Goal: Task Accomplishment & Management: Manage account settings

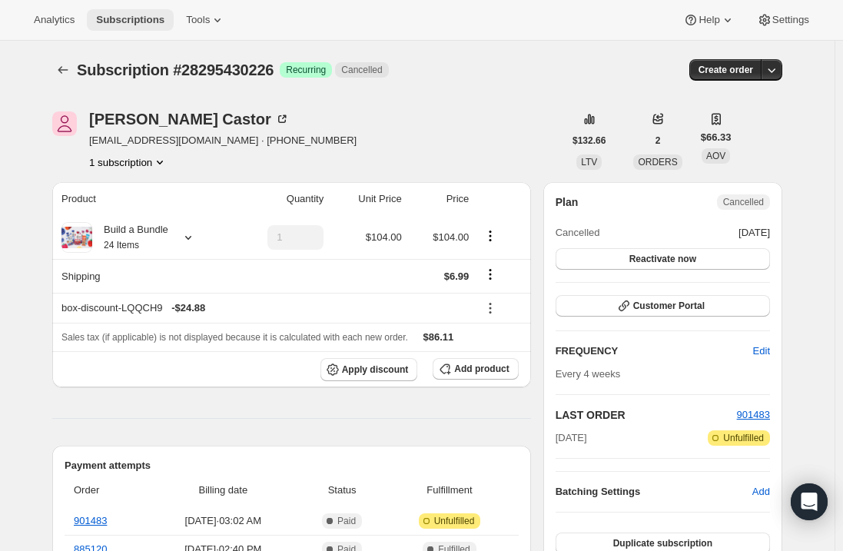
click at [111, 16] on span "Subscriptions" at bounding box center [130, 20] width 68 height 12
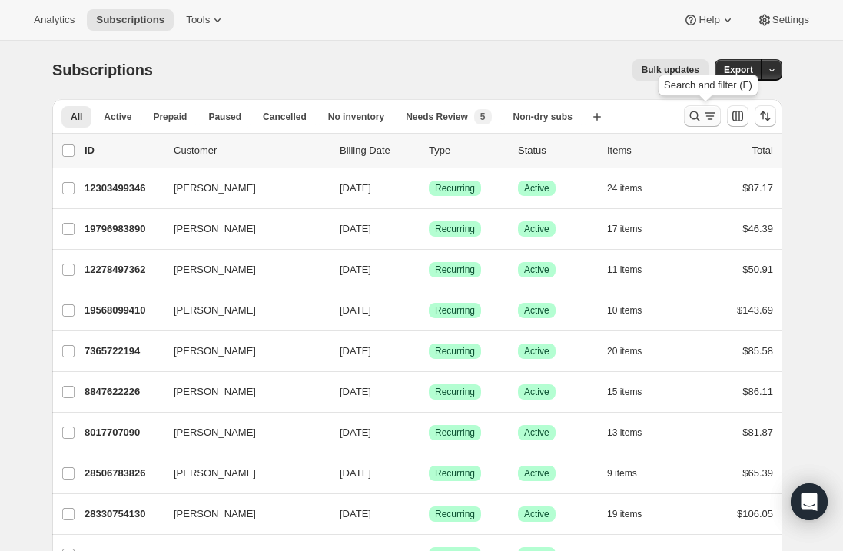
click at [695, 115] on icon "Search and filter results" at bounding box center [695, 116] width 10 height 10
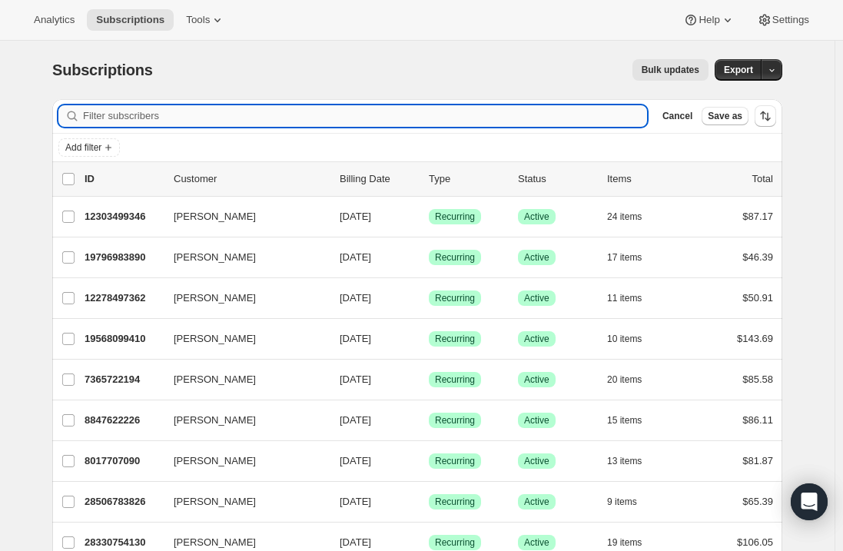
click at [297, 118] on input "Filter subscribers" at bounding box center [365, 116] width 564 height 22
paste input "[PERSON_NAME][EMAIL_ADDRESS][DOMAIN_NAME]"
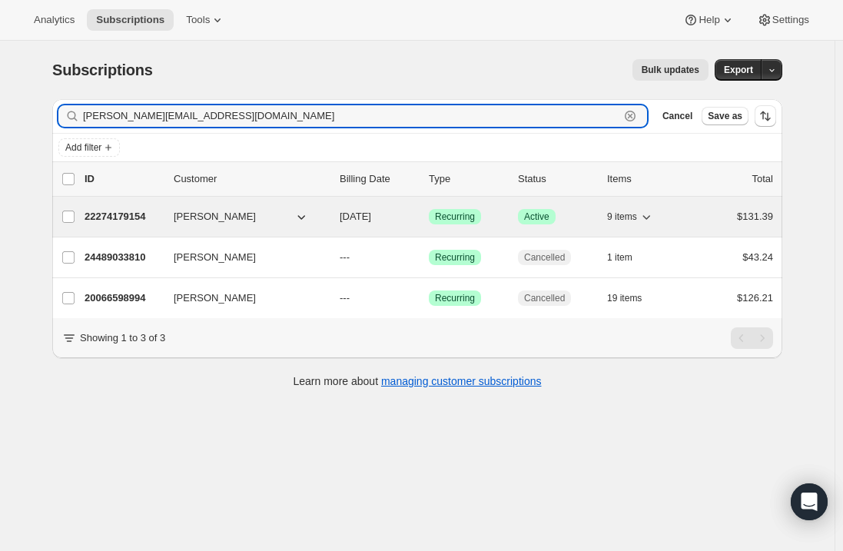
type input "[PERSON_NAME][EMAIL_ADDRESS][DOMAIN_NAME]"
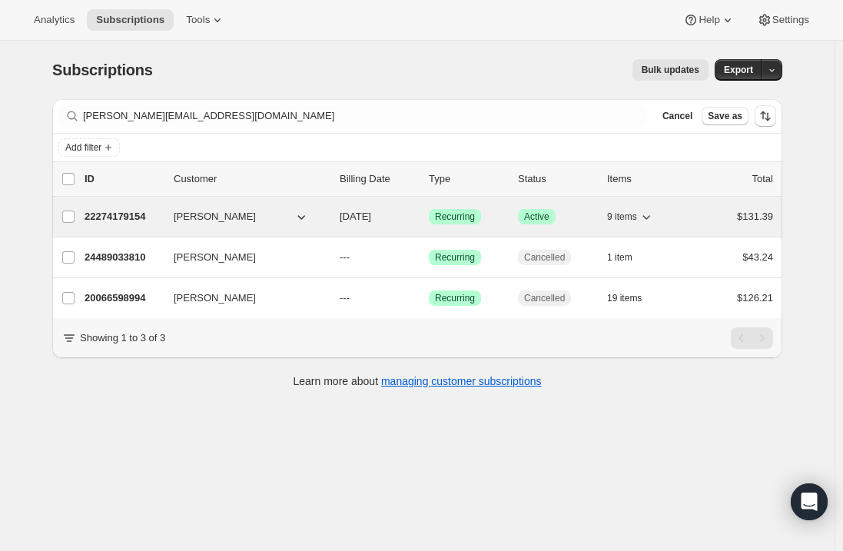
click at [114, 207] on div "22274179154 [PERSON_NAME] [DATE] Success Recurring Success Active 9 items $131.…" at bounding box center [429, 217] width 689 height 22
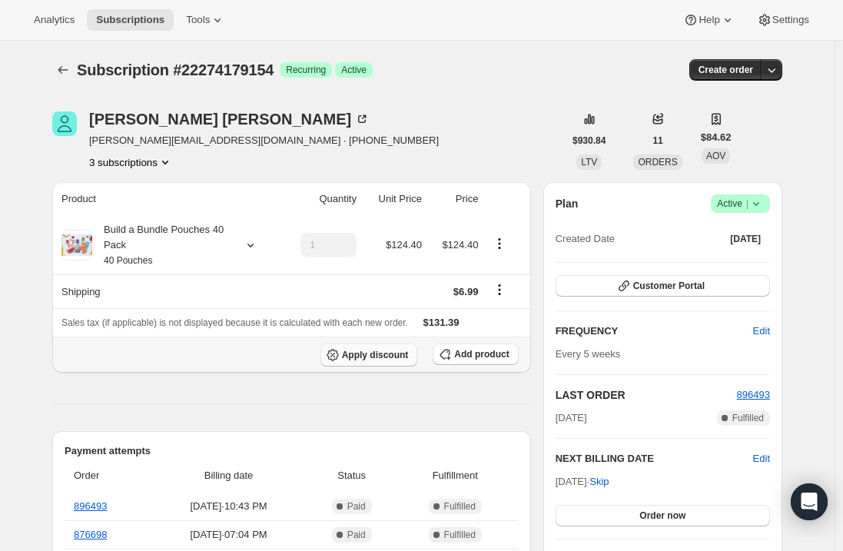
click at [380, 346] on button "Apply discount" at bounding box center [369, 355] width 98 height 23
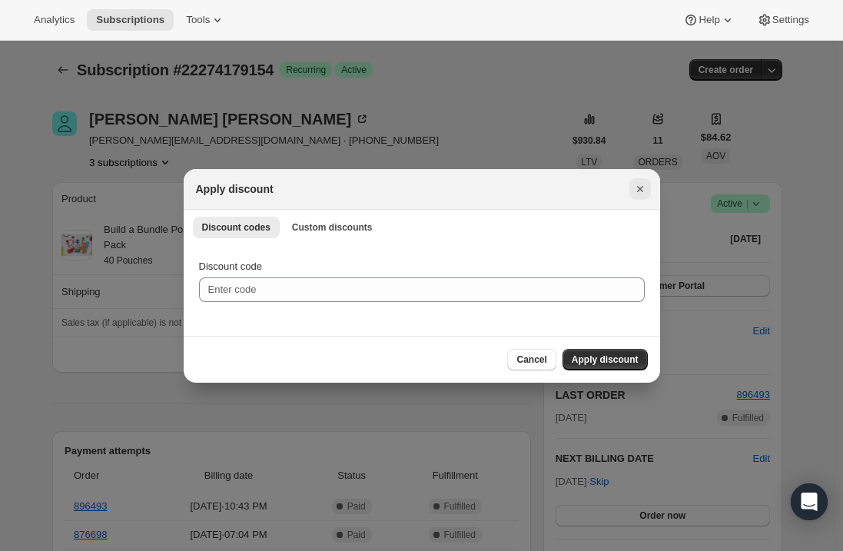
click at [649, 191] on button "Close" at bounding box center [640, 189] width 22 height 22
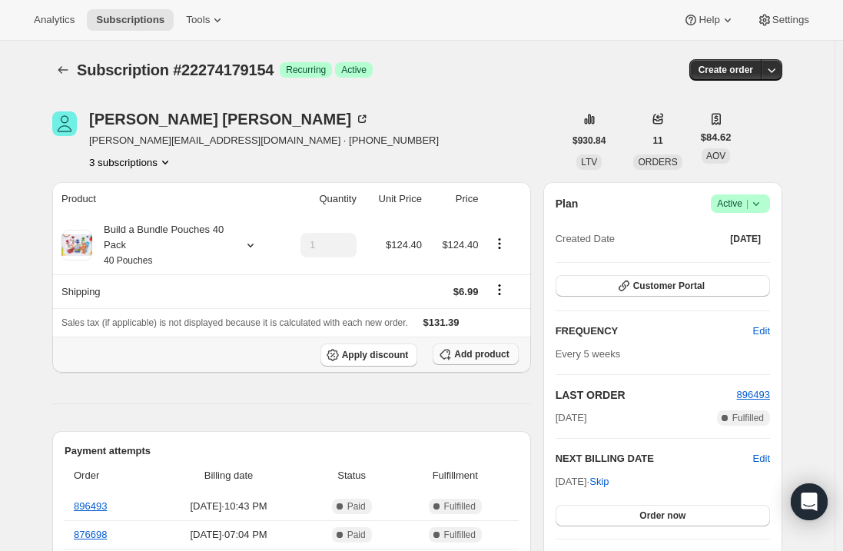
click at [465, 344] on button "Add product" at bounding box center [475, 355] width 85 height 22
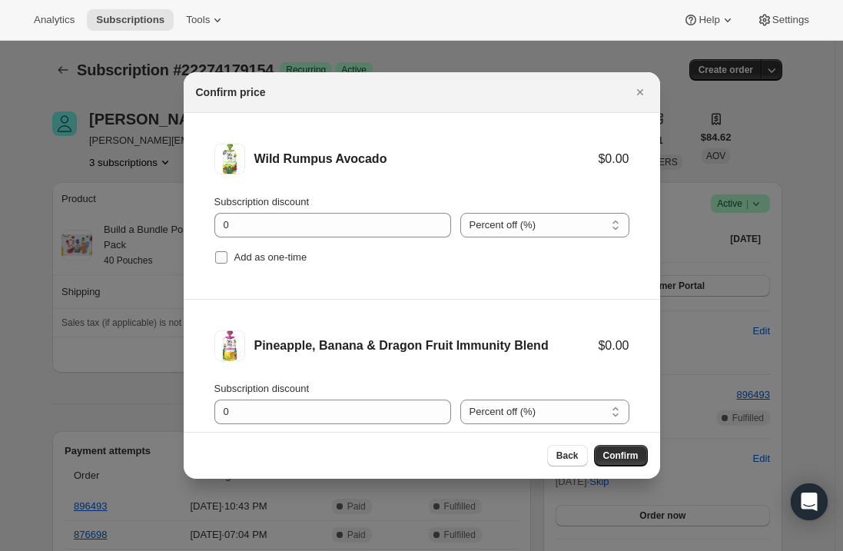
click at [215, 252] on input "Add as one-time" at bounding box center [221, 257] width 12 height 12
checkbox input "true"
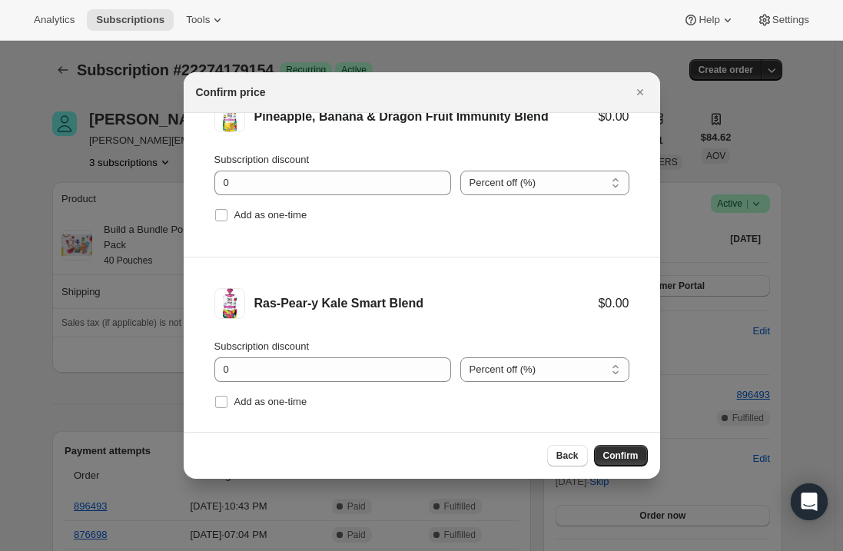
scroll to position [231, 0]
click at [217, 214] on input "Add as one-time" at bounding box center [221, 213] width 12 height 12
checkbox input "true"
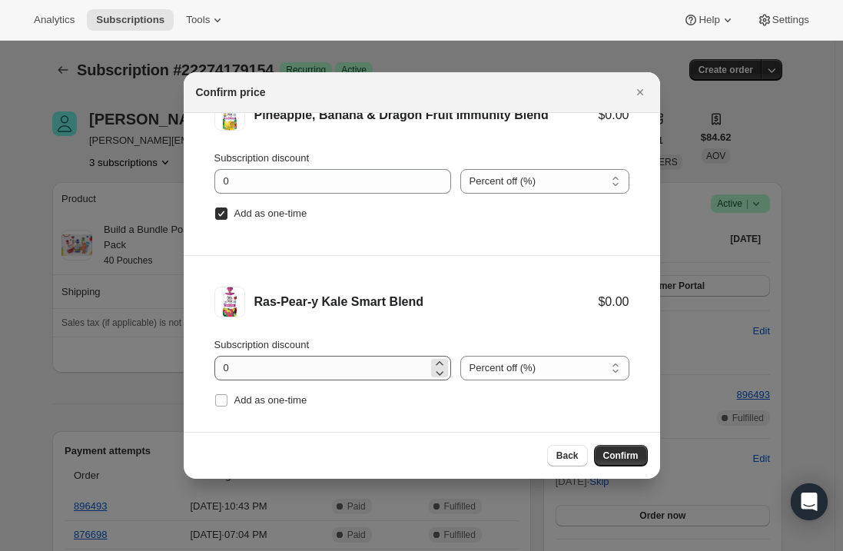
scroll to position [251, 0]
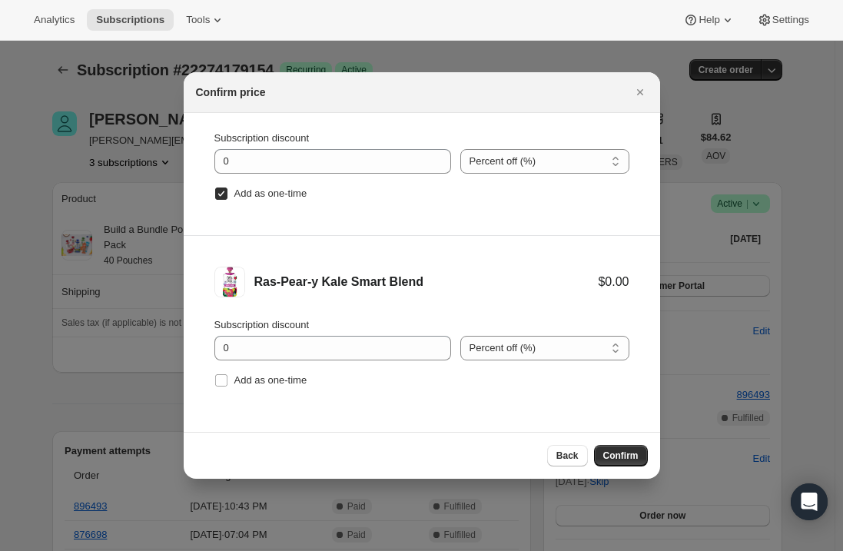
drag, startPoint x: 214, startPoint y: 383, endPoint x: 253, endPoint y: 397, distance: 41.6
click at [212, 383] on li "Ras-Pear-y Kale Smart Blend $0.00 Subscription discount 0 Percent off (%) Amoun…" at bounding box center [422, 329] width 476 height 186
click at [213, 377] on li "Ras-Pear-y Kale Smart Blend $0.00 Subscription discount 0 Percent off (%) Amoun…" at bounding box center [422, 329] width 476 height 186
click at [217, 377] on input "Add as one-time" at bounding box center [221, 380] width 12 height 12
checkbox input "true"
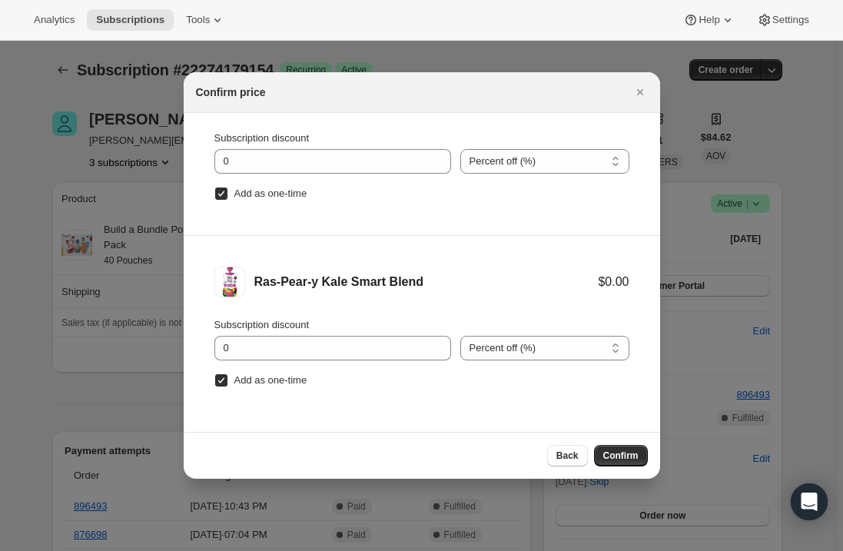
click at [618, 455] on span "Confirm" at bounding box center [620, 456] width 35 height 12
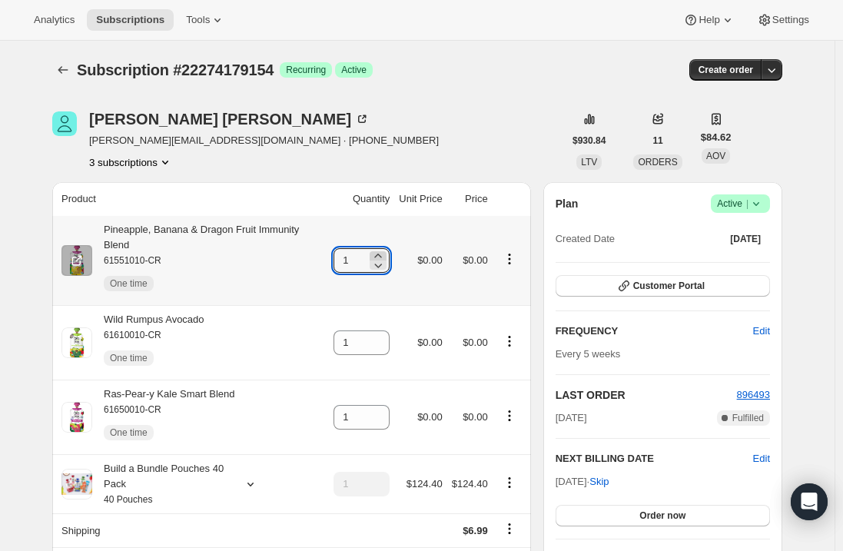
click at [382, 254] on icon at bounding box center [378, 256] width 7 height 4
type input "2"
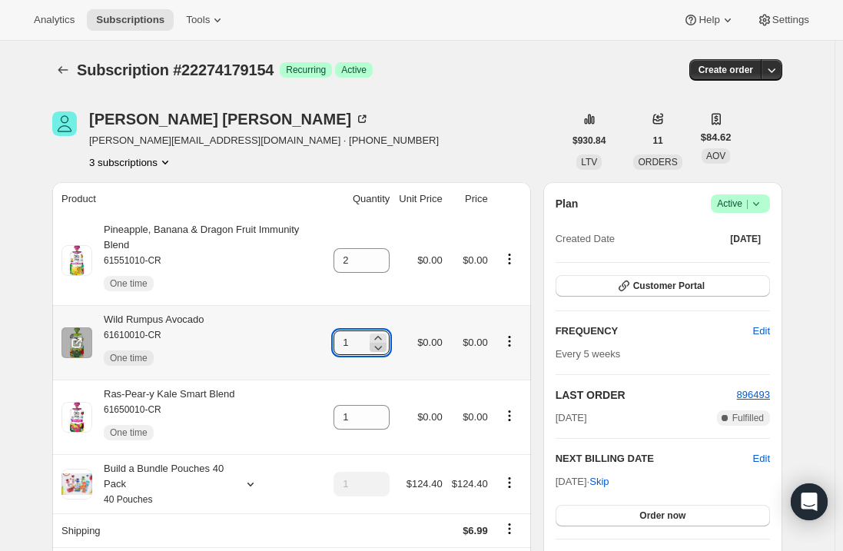
click at [386, 340] on icon at bounding box center [377, 347] width 15 height 15
click at [385, 330] on icon at bounding box center [377, 337] width 15 height 15
type input "2"
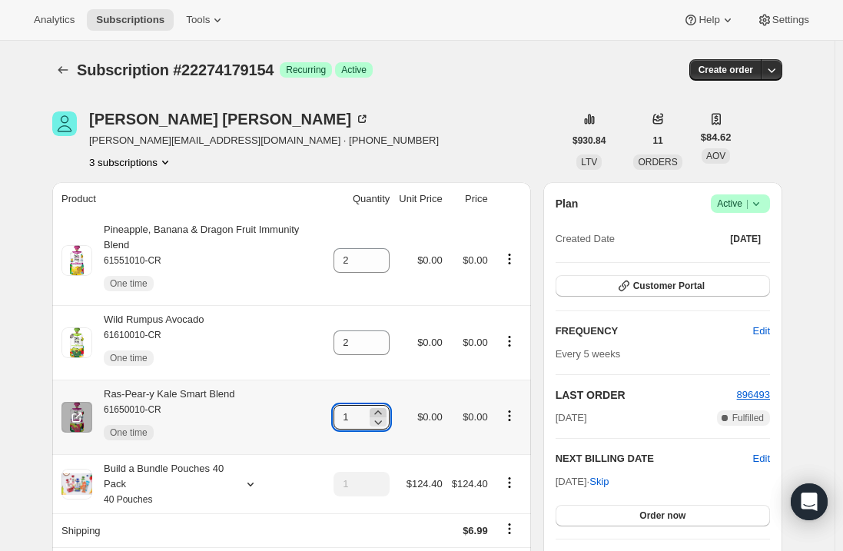
click at [383, 405] on icon at bounding box center [377, 412] width 15 height 15
type input "2"
click at [239, 229] on div "Pineapple, Banana & Dragon Fruit Immunity Blend 61551010-CR One time" at bounding box center [208, 260] width 232 height 77
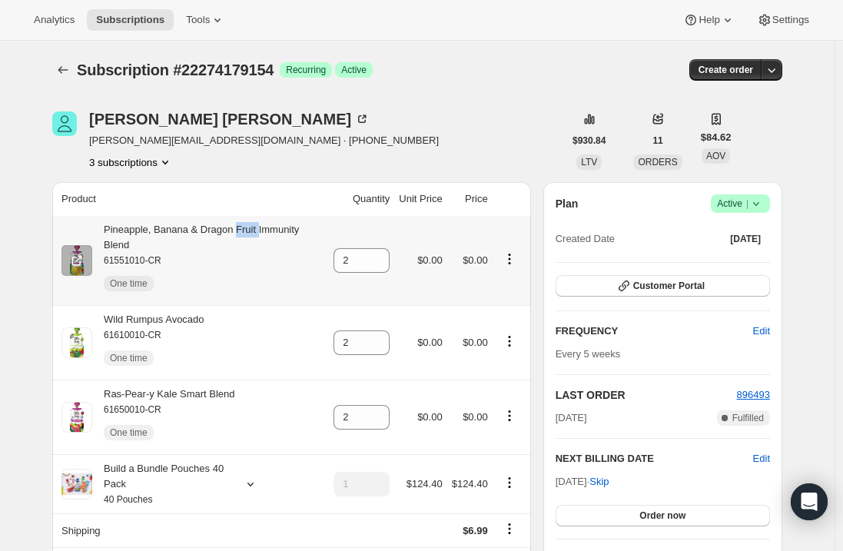
click at [239, 229] on div "Pineapple, Banana & Dragon Fruit Immunity Blend 61551010-CR One time" at bounding box center [208, 260] width 232 height 77
copy div "Pineapple, Banana & Dragon Fruit Immunity Blend"
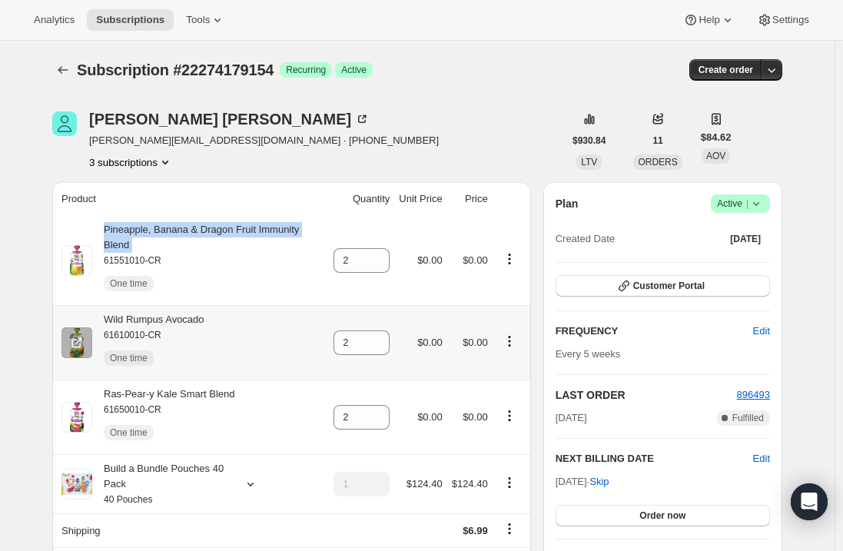
click at [197, 312] on div "Wild Rumpus Avocado 61610010-CR One time" at bounding box center [148, 342] width 112 height 61
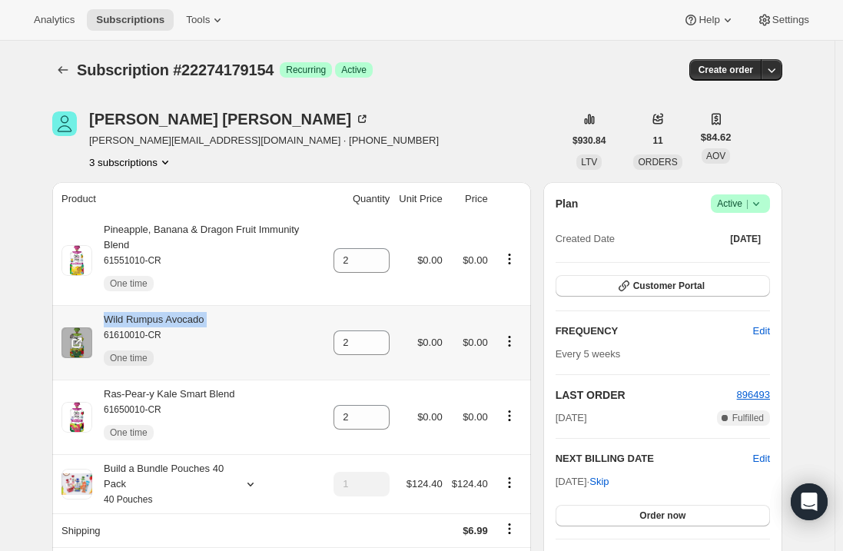
click at [197, 312] on div "Wild Rumpus Avocado 61610010-CR One time" at bounding box center [148, 342] width 112 height 61
copy div "Wild Rumpus Avocado"
click at [195, 387] on div "Ras-Pear-y Kale Smart Blend 61650010-CR One time" at bounding box center [163, 417] width 143 height 61
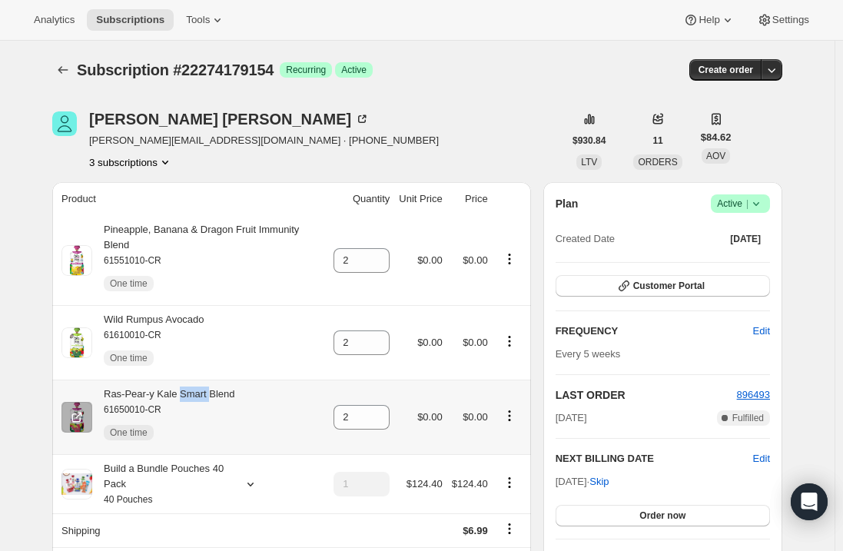
click at [195, 387] on div "Ras-Pear-y Kale Smart Blend 61650010-CR One time" at bounding box center [163, 417] width 143 height 61
copy div "Ras-Pear-y Kale Smart Blend"
click at [141, 14] on span "Subscriptions" at bounding box center [130, 20] width 68 height 12
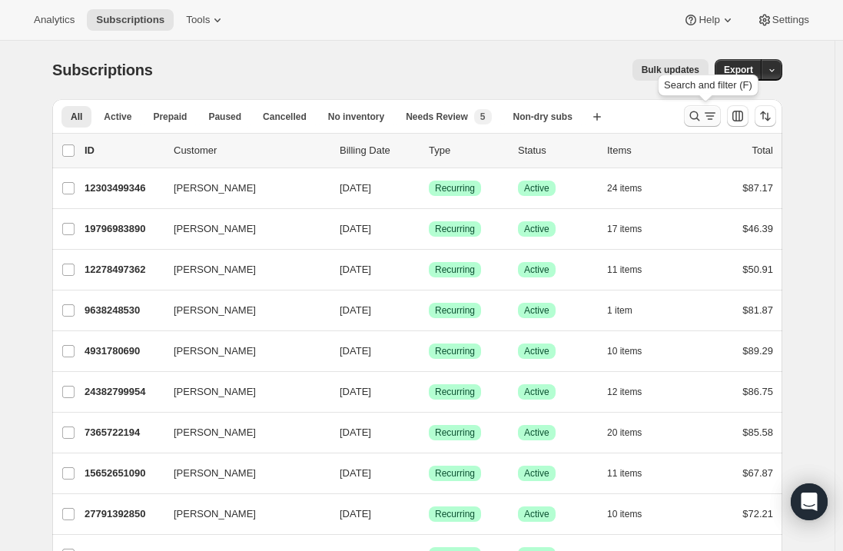
click at [691, 124] on button "Search and filter results" at bounding box center [702, 116] width 37 height 22
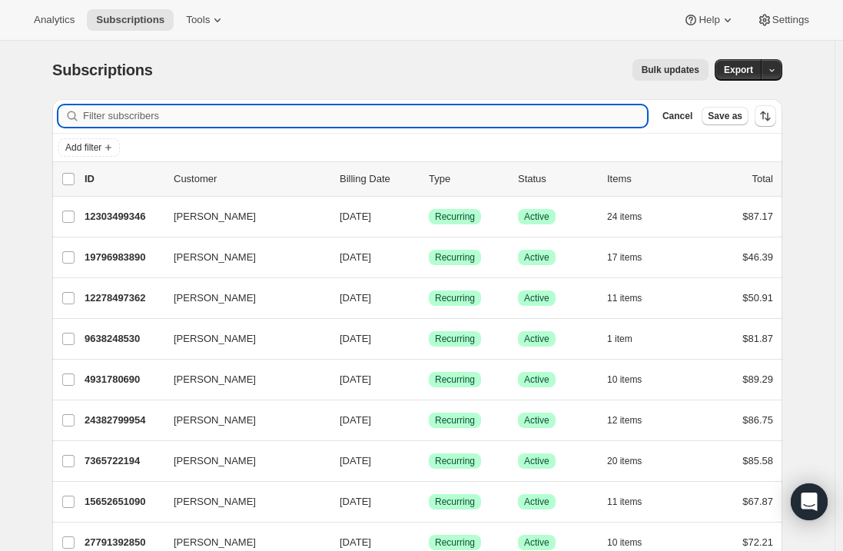
click at [338, 117] on input "Filter subscribers" at bounding box center [365, 116] width 564 height 22
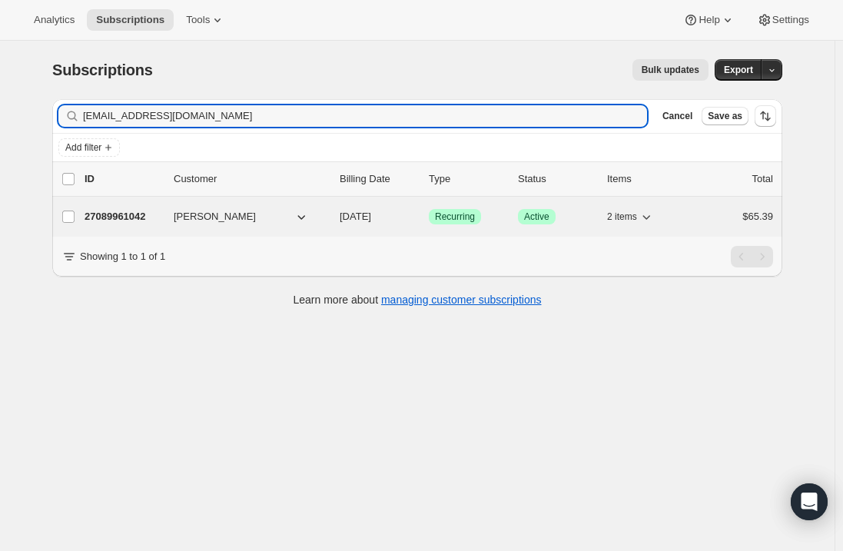
type input "[EMAIL_ADDRESS][DOMAIN_NAME]"
click at [132, 213] on p "27089961042" at bounding box center [123, 216] width 77 height 15
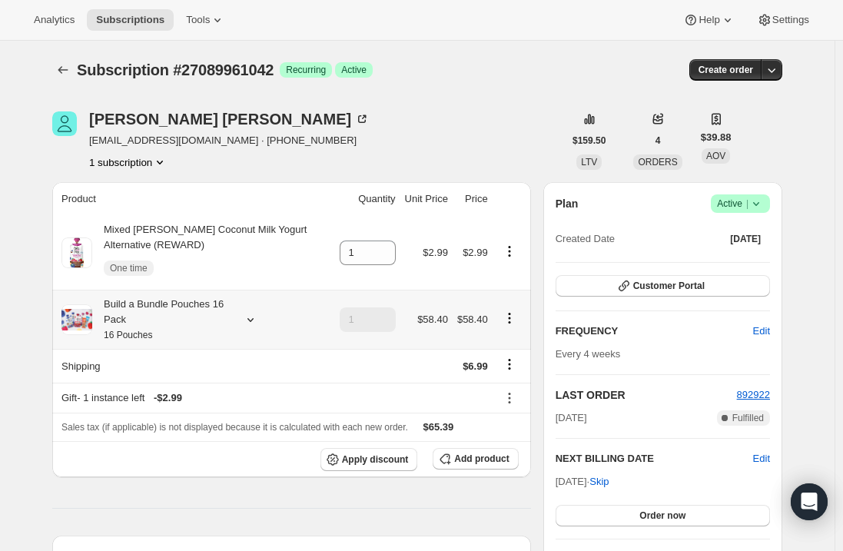
click at [139, 327] on div "Build a Bundle Pouches 16 Pack 16 Pouches" at bounding box center [161, 320] width 138 height 46
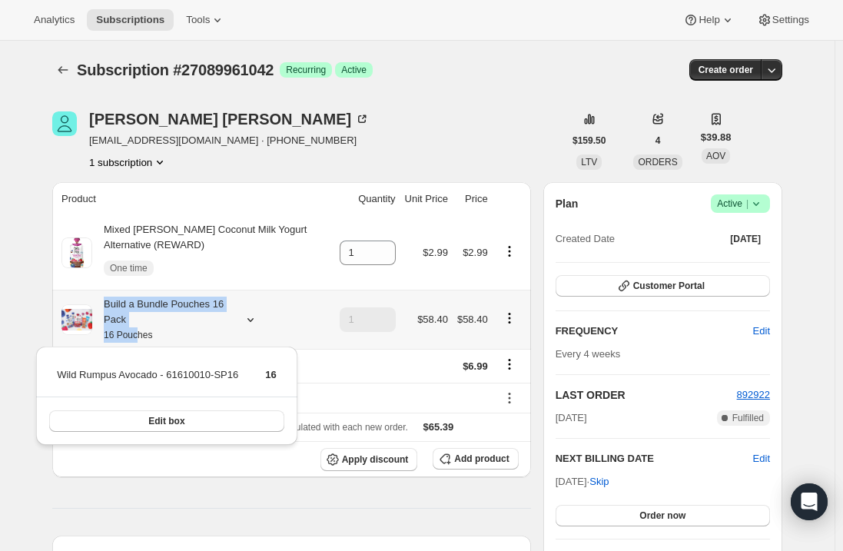
drag, startPoint x: 139, startPoint y: 327, endPoint x: 141, endPoint y: 345, distance: 18.5
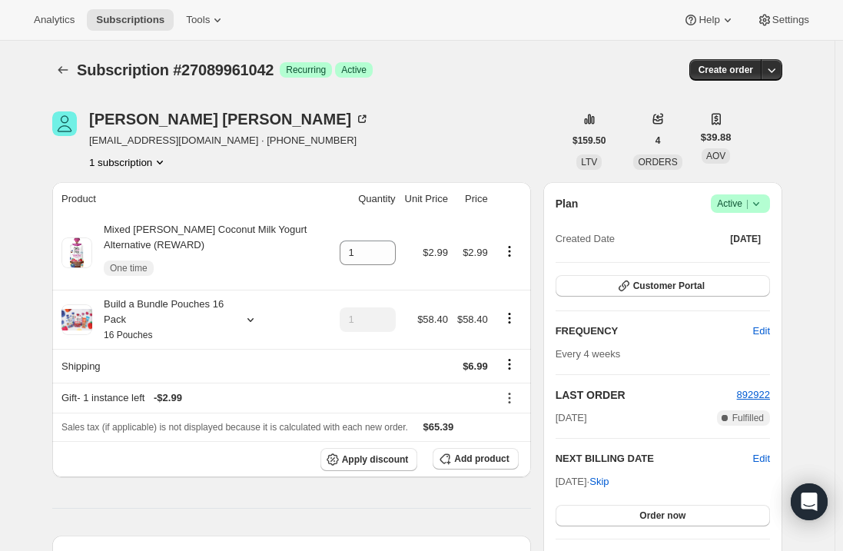
drag, startPoint x: 261, startPoint y: 530, endPoint x: 369, endPoint y: 502, distance: 111.8
click at [496, 457] on span "Add product" at bounding box center [481, 459] width 55 height 12
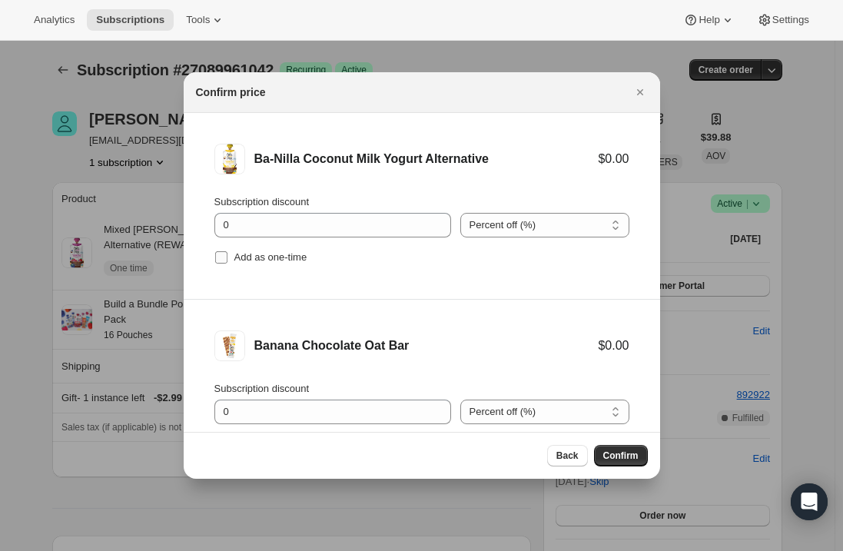
click at [223, 251] on span ":r35m:" at bounding box center [221, 258] width 14 height 14
click at [223, 251] on input "Add as one-time" at bounding box center [221, 257] width 12 height 12
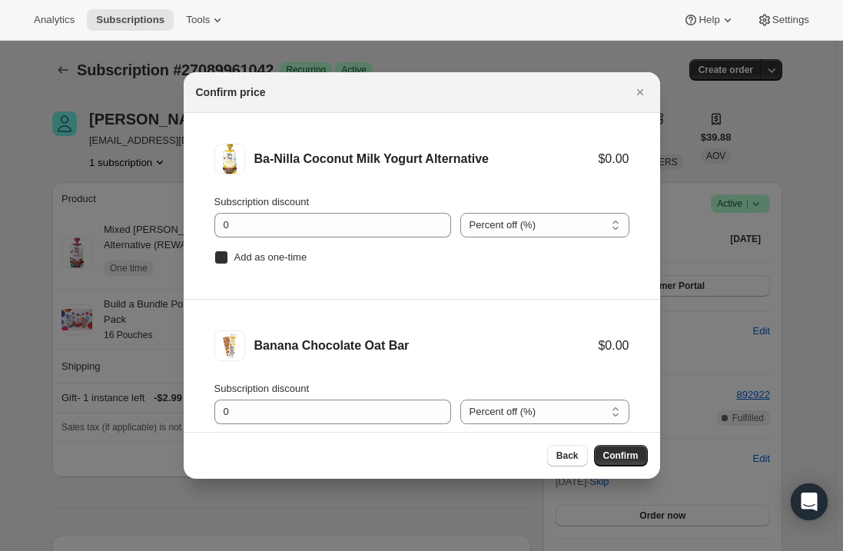
checkbox input "true"
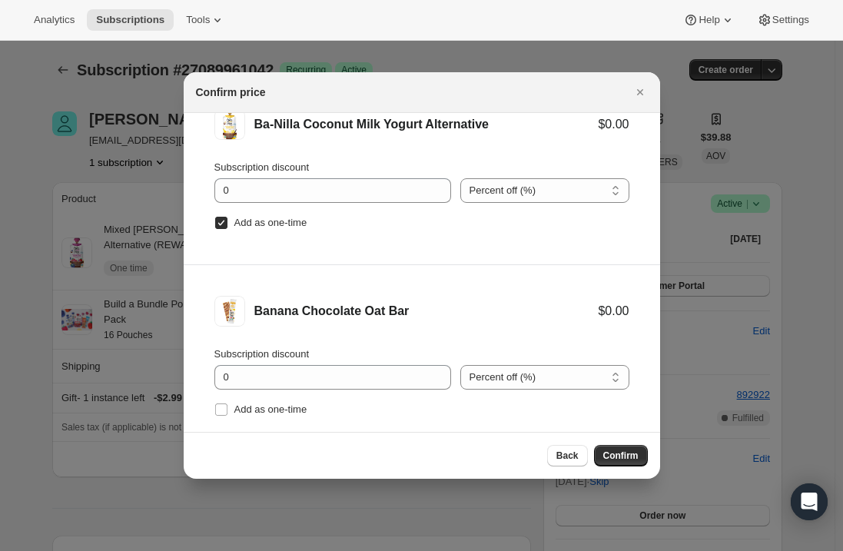
scroll to position [64, 0]
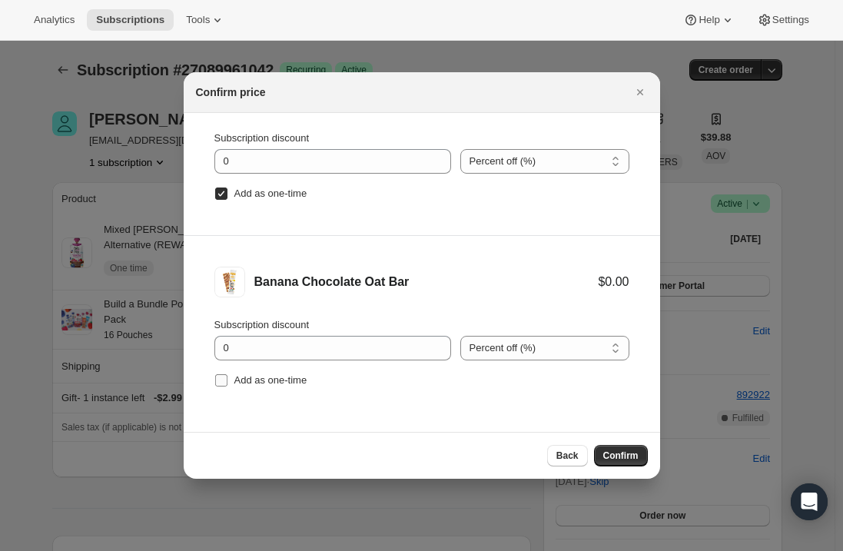
click at [217, 382] on input "Add as one-time" at bounding box center [221, 380] width 12 height 12
checkbox input "true"
click at [266, 458] on div "Back Confirm" at bounding box center [422, 456] width 452 height 22
click at [614, 450] on button "Confirm" at bounding box center [621, 456] width 54 height 22
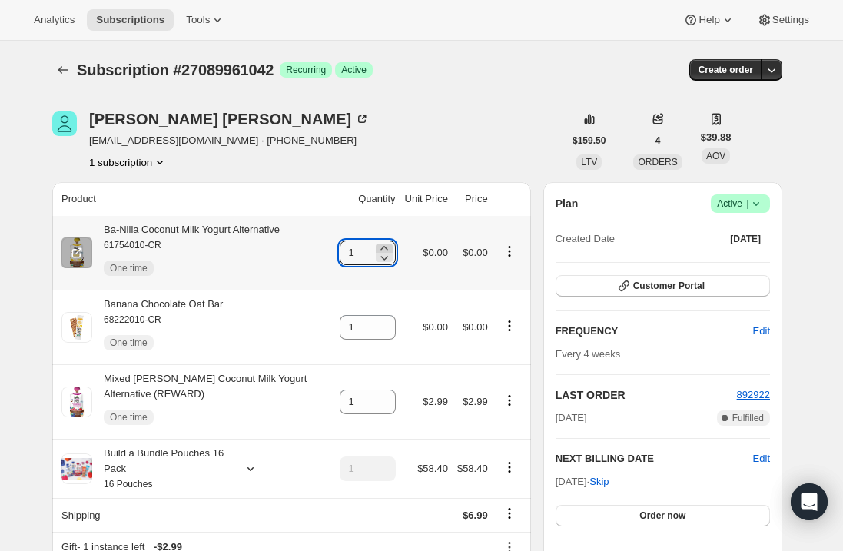
click at [387, 247] on icon at bounding box center [384, 248] width 15 height 15
type input "2"
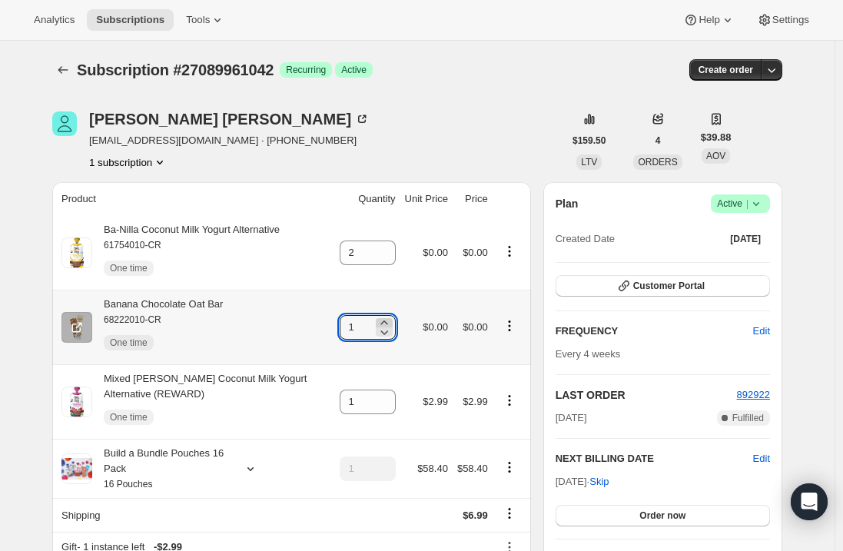
click at [392, 319] on icon at bounding box center [384, 322] width 15 height 15
type input "2"
click at [130, 15] on span "Subscriptions" at bounding box center [130, 20] width 68 height 12
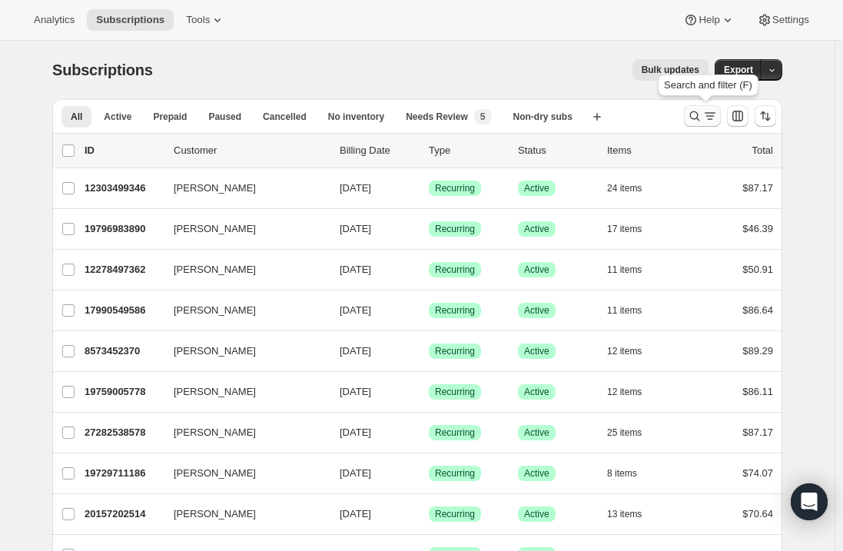
click at [709, 112] on icon "Search and filter results" at bounding box center [709, 115] width 15 height 15
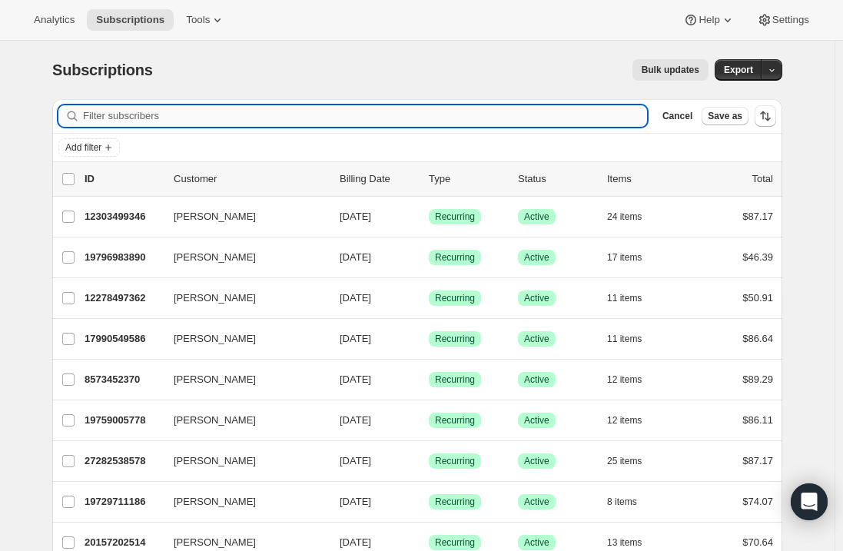
click at [247, 118] on input "Filter subscribers" at bounding box center [365, 116] width 564 height 22
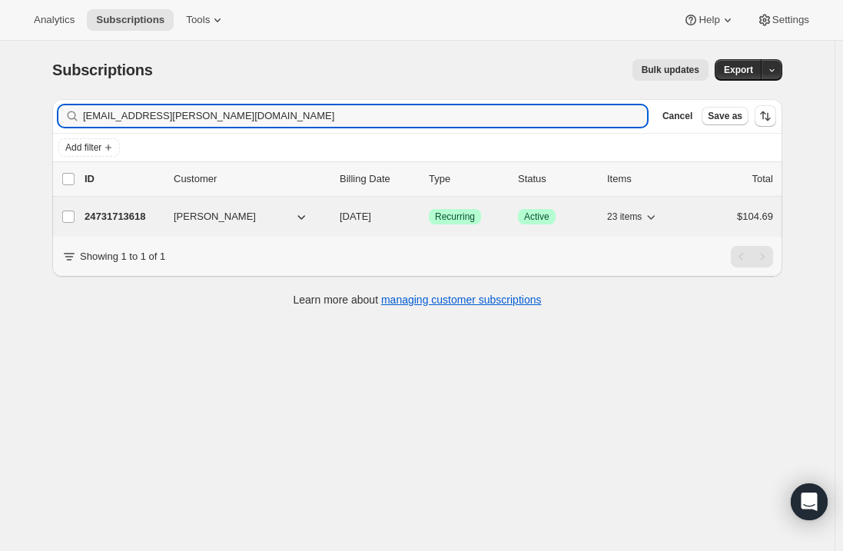
type input "[EMAIL_ADDRESS][PERSON_NAME][DOMAIN_NAME]"
click at [123, 220] on p "24731713618" at bounding box center [123, 216] width 77 height 15
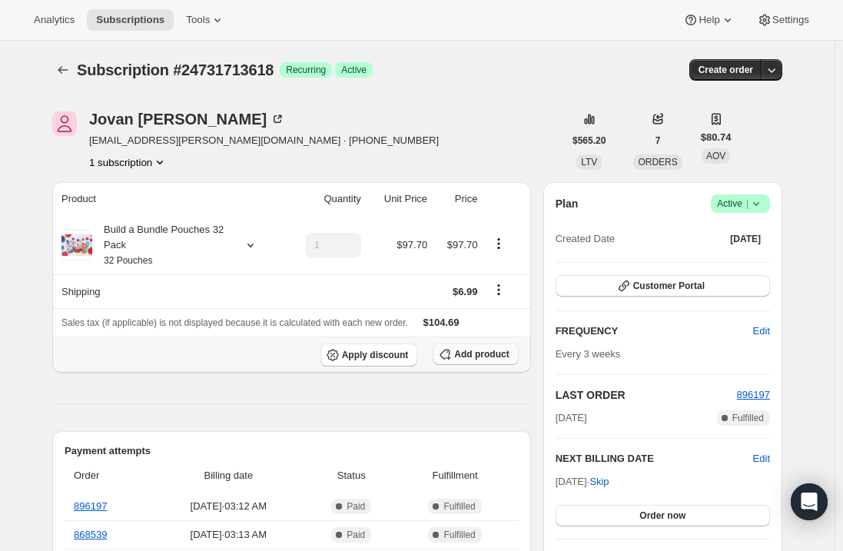
click at [469, 352] on span "Add product" at bounding box center [481, 354] width 55 height 12
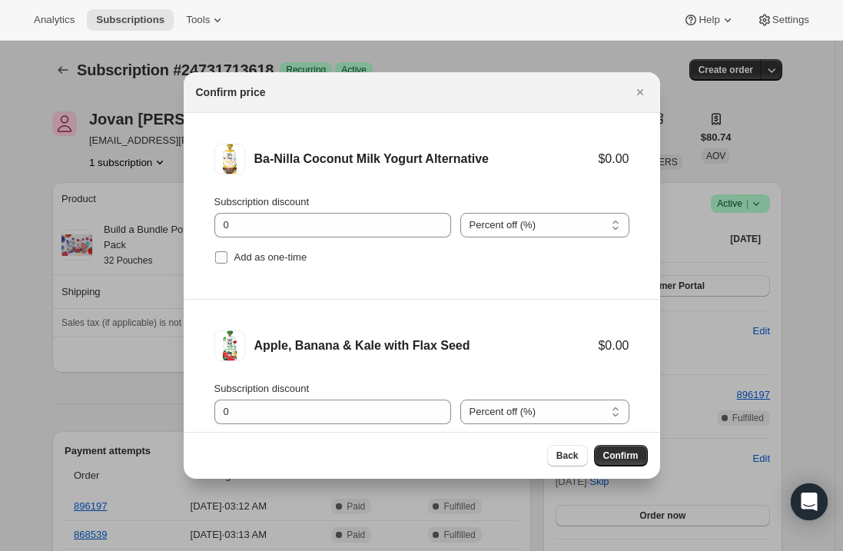
click at [211, 259] on li "Ba-Nilla Coconut Milk Yogurt Alternative $0.00 Subscription discount 0 Percent …" at bounding box center [422, 206] width 476 height 187
click at [212, 258] on li "Ba-Nilla Coconut Milk Yogurt Alternative $0.00 Subscription discount 0 Percent …" at bounding box center [422, 206] width 476 height 187
click at [223, 258] on input "Add as one-time" at bounding box center [221, 257] width 12 height 12
checkbox input "true"
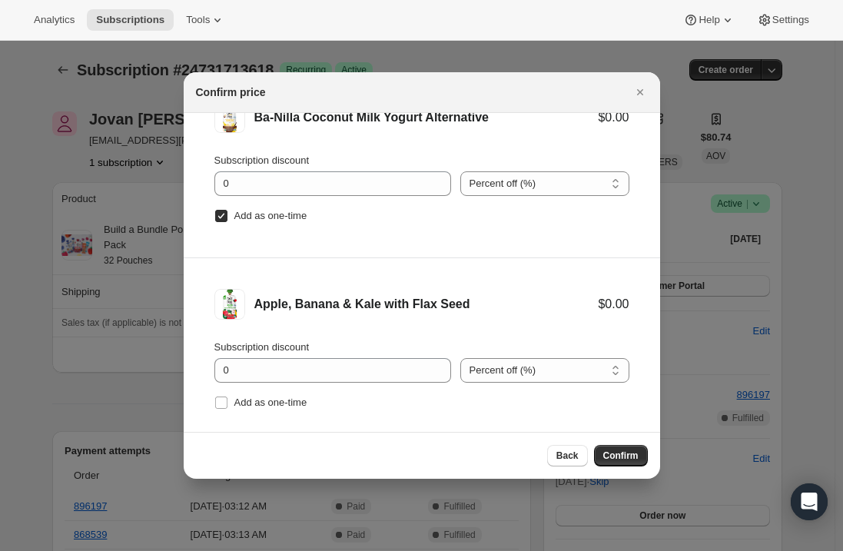
scroll to position [64, 0]
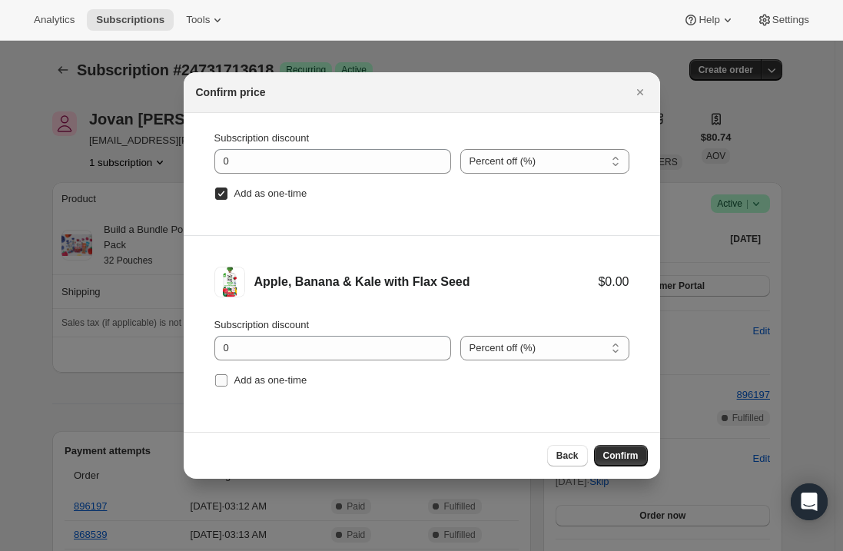
click at [227, 383] on span ":r3qj:" at bounding box center [221, 380] width 14 height 14
click at [227, 383] on input "Add as one-time" at bounding box center [221, 380] width 12 height 12
checkbox input "true"
click at [615, 450] on span "Confirm" at bounding box center [620, 456] width 35 height 12
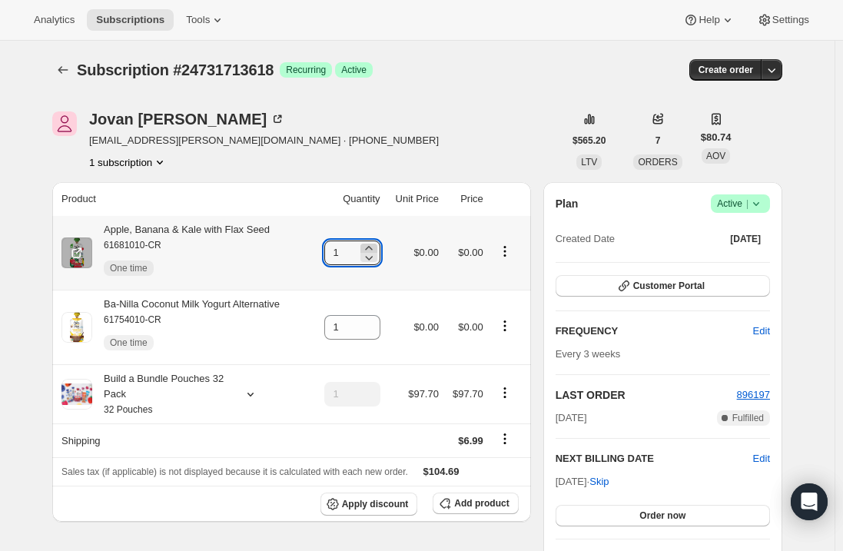
click at [373, 244] on icon at bounding box center [368, 248] width 15 height 15
type input "2"
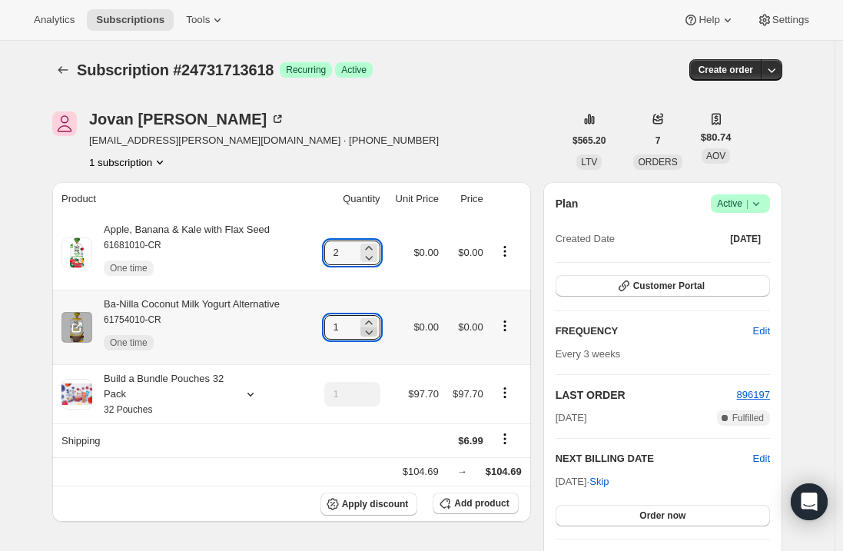
click at [377, 327] on icon at bounding box center [368, 331] width 15 height 15
click at [371, 320] on icon at bounding box center [368, 322] width 15 height 15
type input "2"
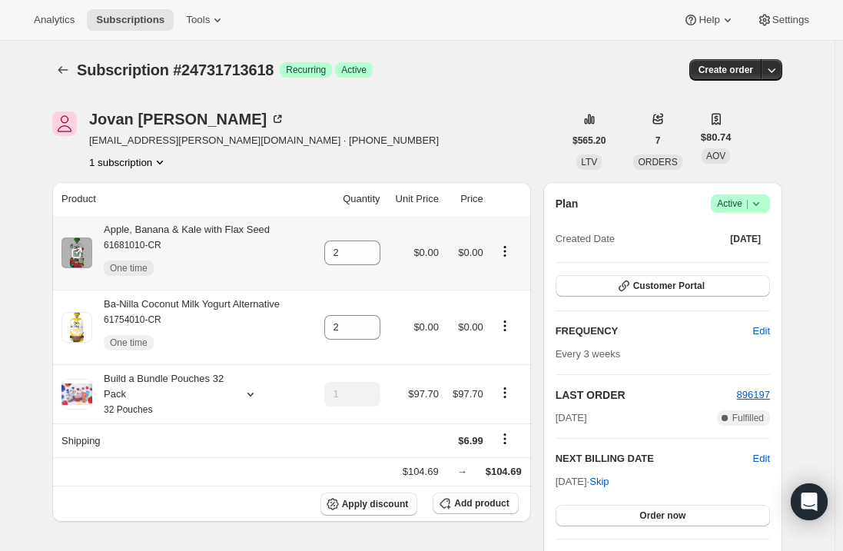
click at [207, 230] on div "Apple, Banana & Kale with Flax Seed 61681010-CR One time" at bounding box center [181, 252] width 178 height 61
copy div "Apple, Banana & Kale with Flax Seed"
click at [182, 310] on div "Ba-Nilla Coconut Milk Yogurt Alternative 61754010-CR One time" at bounding box center [186, 327] width 188 height 61
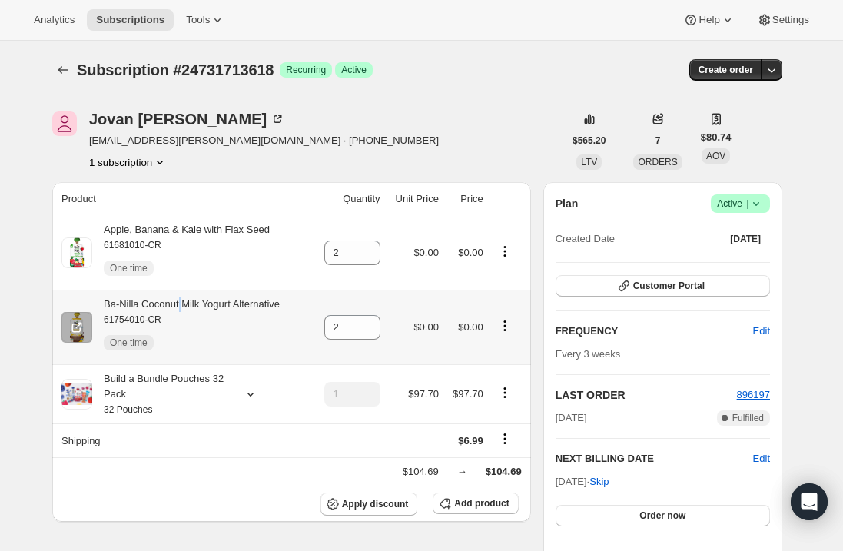
click at [182, 310] on div "Ba-Nilla Coconut Milk Yogurt Alternative 61754010-CR One time" at bounding box center [186, 327] width 188 height 61
drag, startPoint x: 182, startPoint y: 310, endPoint x: 178, endPoint y: 320, distance: 11.7
drag, startPoint x: 178, startPoint y: 320, endPoint x: 135, endPoint y: 301, distance: 46.4
copy div "Ba-Nilla Coconut Milk Yogurt Alternative"
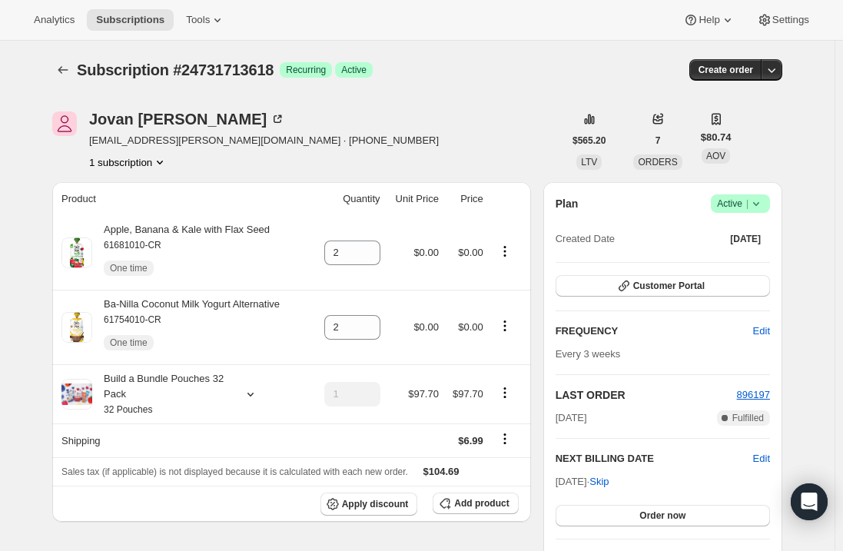
click at [118, 3] on div "Analytics Subscriptions Tools Help Settings" at bounding box center [421, 20] width 843 height 41
click at [128, 25] on span "Subscriptions" at bounding box center [130, 20] width 68 height 12
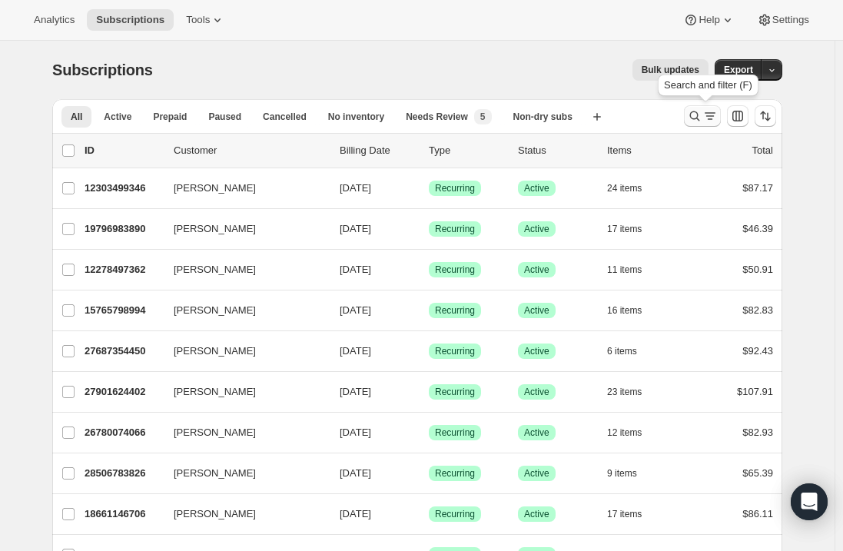
click at [700, 113] on icon "Search and filter results" at bounding box center [695, 116] width 10 height 10
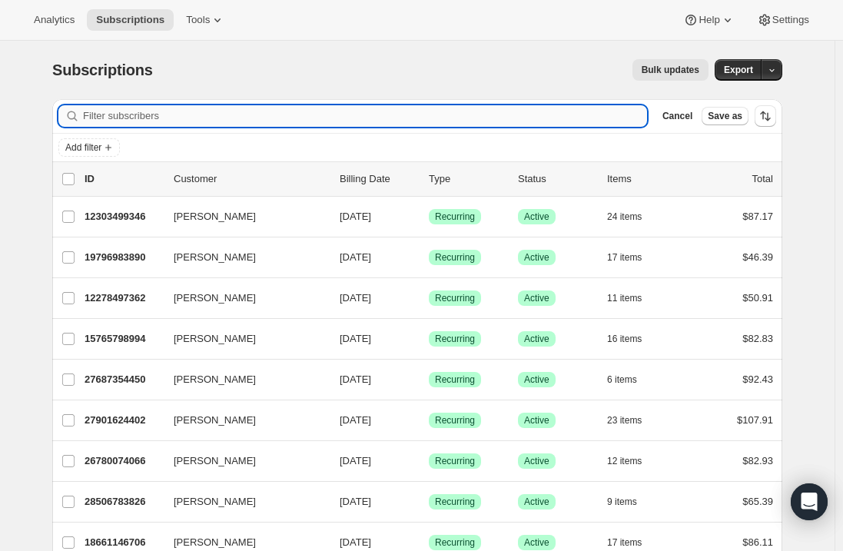
click at [315, 107] on input "Filter subscribers" at bounding box center [365, 116] width 564 height 22
paste input "[EMAIL_ADDRESS][DOMAIN_NAME]"
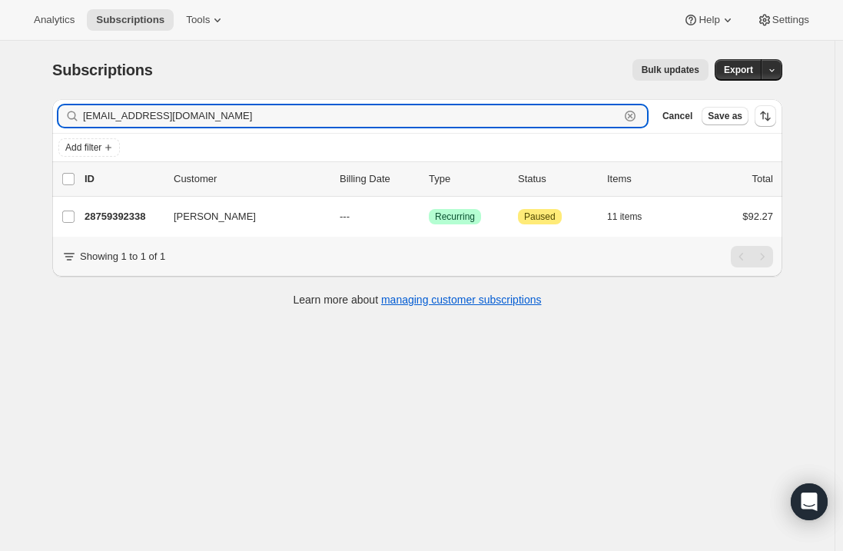
type input "[EMAIL_ADDRESS][DOMAIN_NAME]"
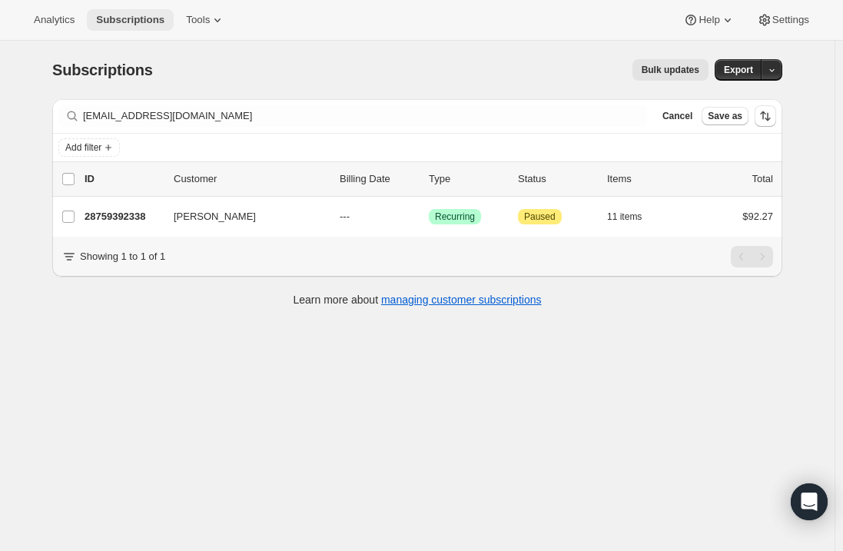
click at [133, 15] on span "Subscriptions" at bounding box center [130, 20] width 68 height 12
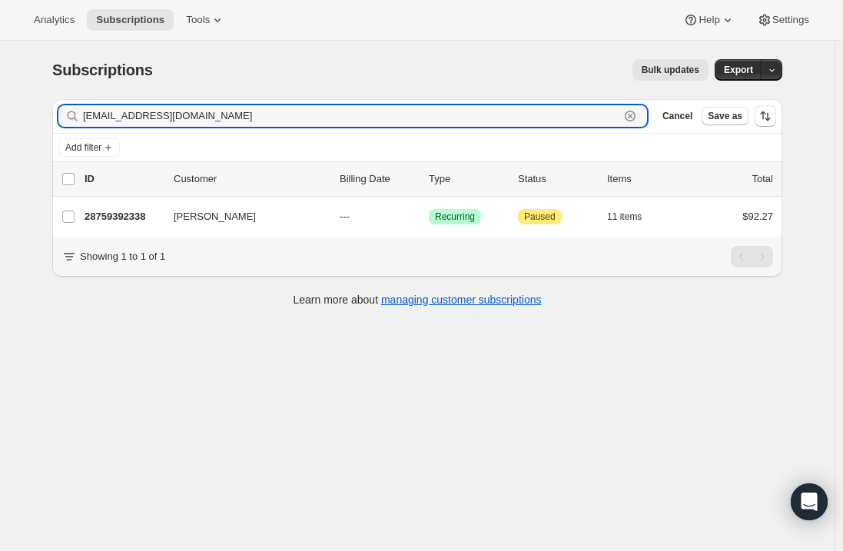
drag, startPoint x: 227, startPoint y: 122, endPoint x: -7, endPoint y: 120, distance: 234.4
click at [0, 120] on html "Analytics Subscriptions Tools Help Settings Skip to content Subscriptions. This…" at bounding box center [421, 275] width 843 height 551
paste input "[EMAIL_ADDRESS][DOMAIN_NAME]"
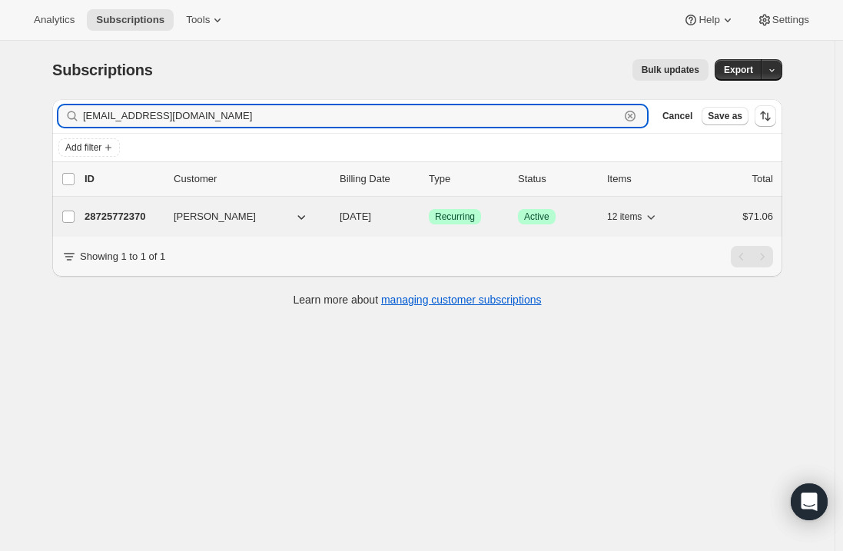
type input "[EMAIL_ADDRESS][DOMAIN_NAME]"
click at [122, 211] on p "28725772370" at bounding box center [123, 216] width 77 height 15
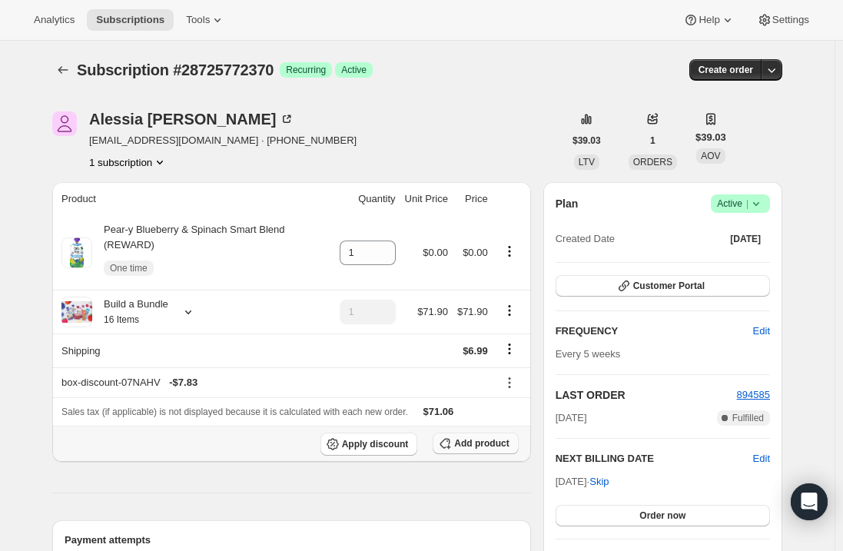
click at [485, 437] on span "Add product" at bounding box center [481, 443] width 55 height 12
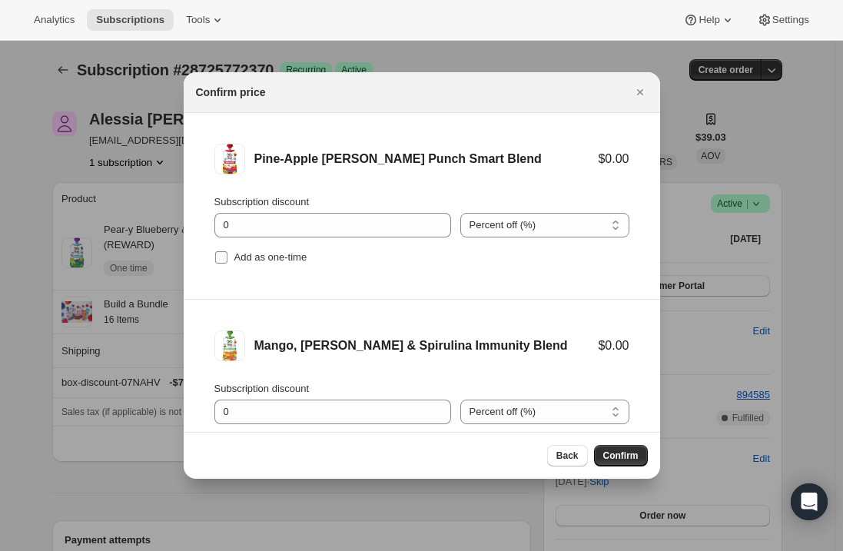
click at [217, 257] on input "Add as one-time" at bounding box center [221, 257] width 12 height 12
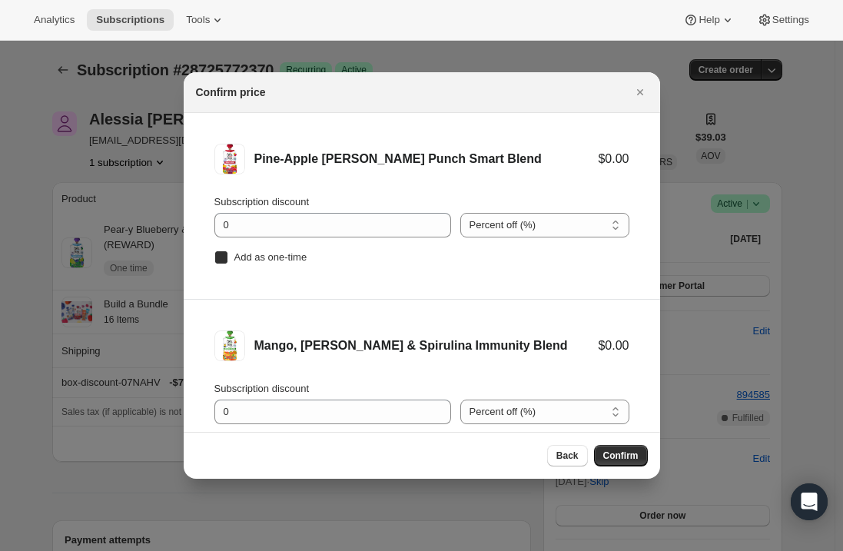
checkbox input "true"
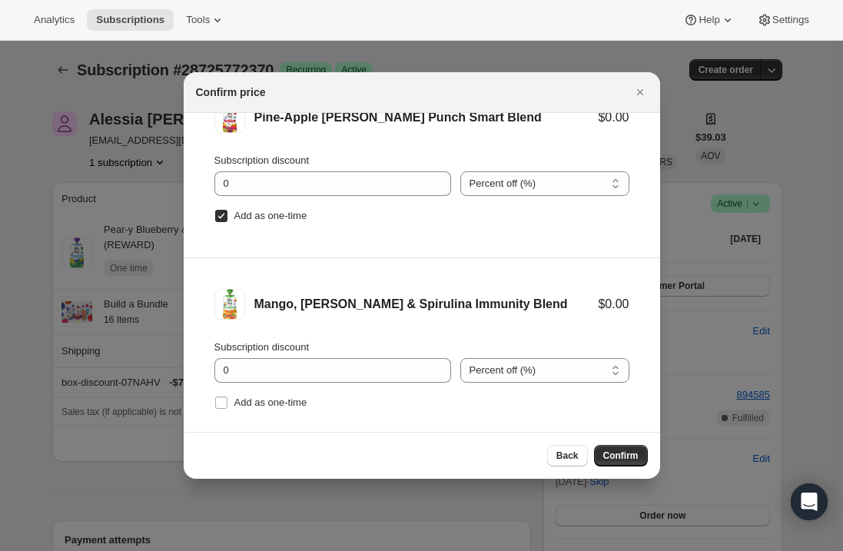
scroll to position [64, 0]
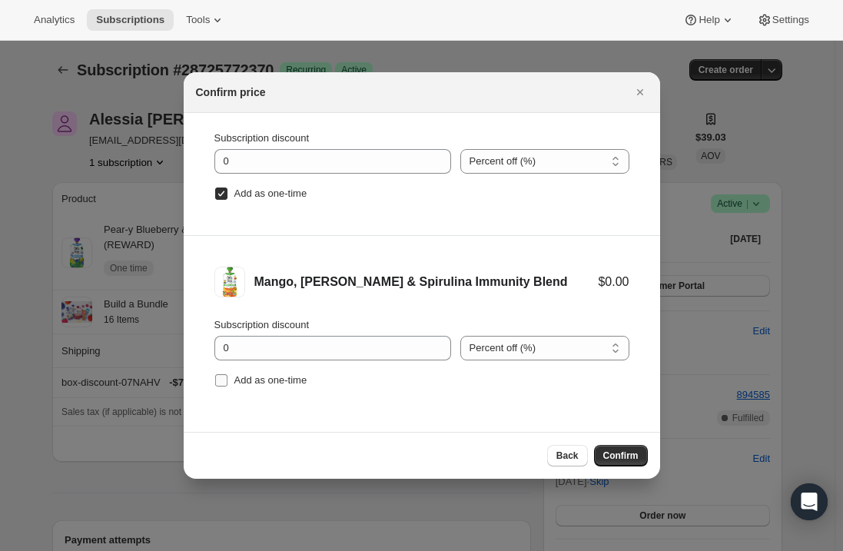
click at [215, 380] on input "Add as one-time" at bounding box center [221, 380] width 12 height 12
checkbox input "true"
drag, startPoint x: 632, startPoint y: 450, endPoint x: 592, endPoint y: 387, distance: 75.0
click at [632, 450] on span "Confirm" at bounding box center [620, 456] width 35 height 12
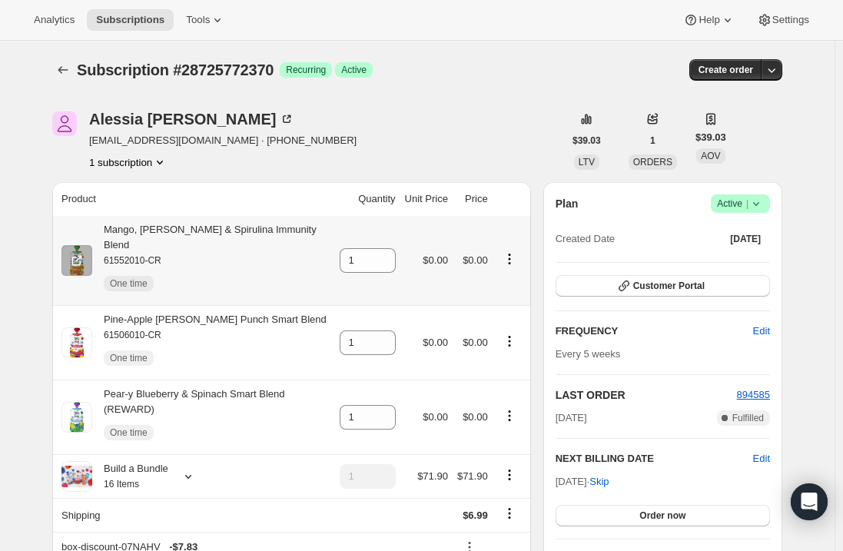
click at [252, 227] on div "Mango, [PERSON_NAME] & Spirulina Immunity Blend 61552010-CR One time" at bounding box center [211, 260] width 238 height 77
click at [254, 227] on div "Mango, [PERSON_NAME] & Spirulina Immunity Blend 61552010-CR One time" at bounding box center [211, 260] width 238 height 77
copy div "Mango, [PERSON_NAME] & Spirulina Immunity Blend"
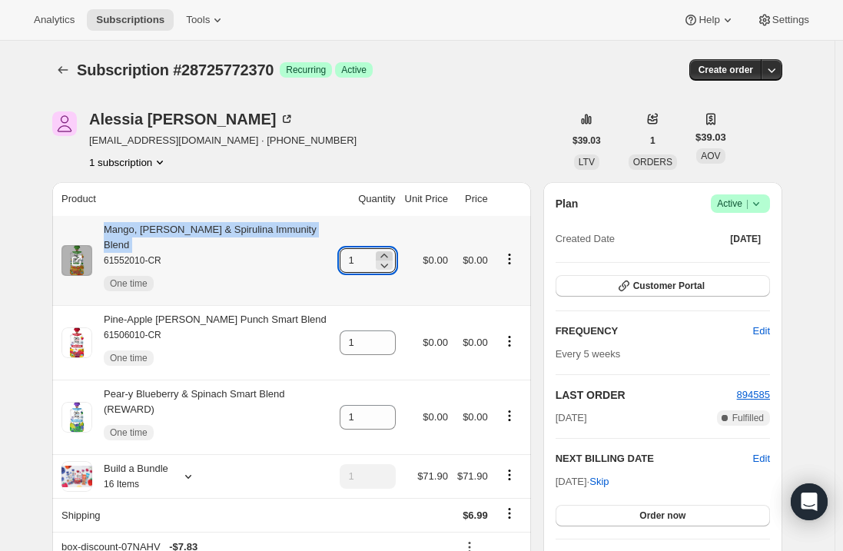
click at [391, 248] on icon at bounding box center [384, 255] width 15 height 15
type input "2"
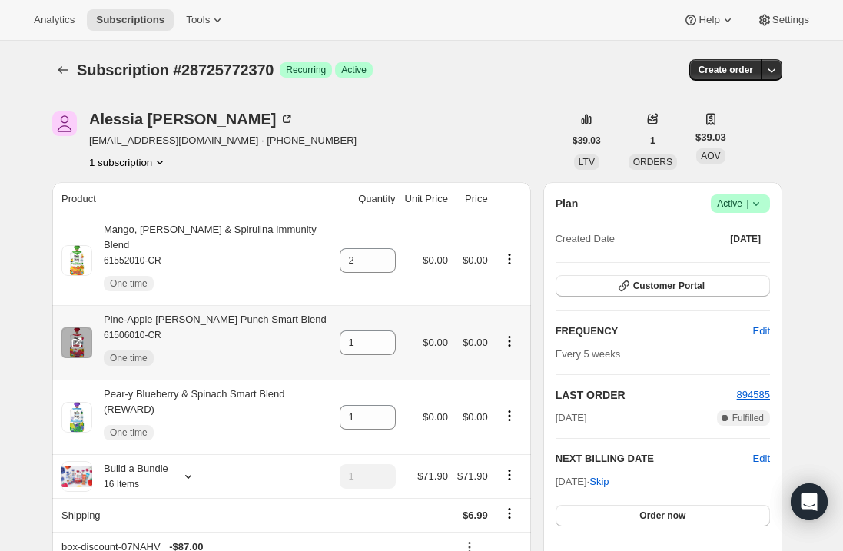
click at [256, 312] on div "Pine-Apple [PERSON_NAME] Punch Smart Blend 61506010-CR One time" at bounding box center [209, 342] width 234 height 61
copy div "Pine-Apple [PERSON_NAME] Punch Smart Blend"
click at [392, 330] on icon at bounding box center [384, 337] width 15 height 15
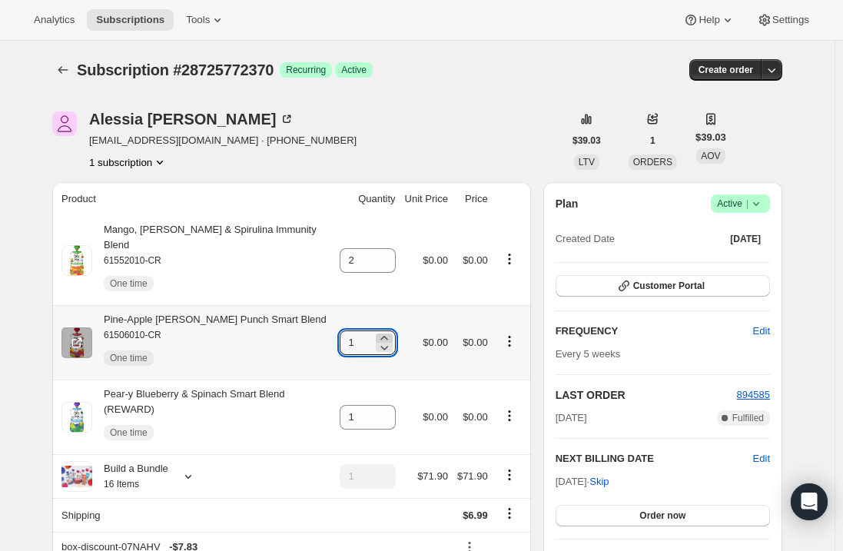
type input "2"
click at [106, 12] on button "Subscriptions" at bounding box center [130, 20] width 87 height 22
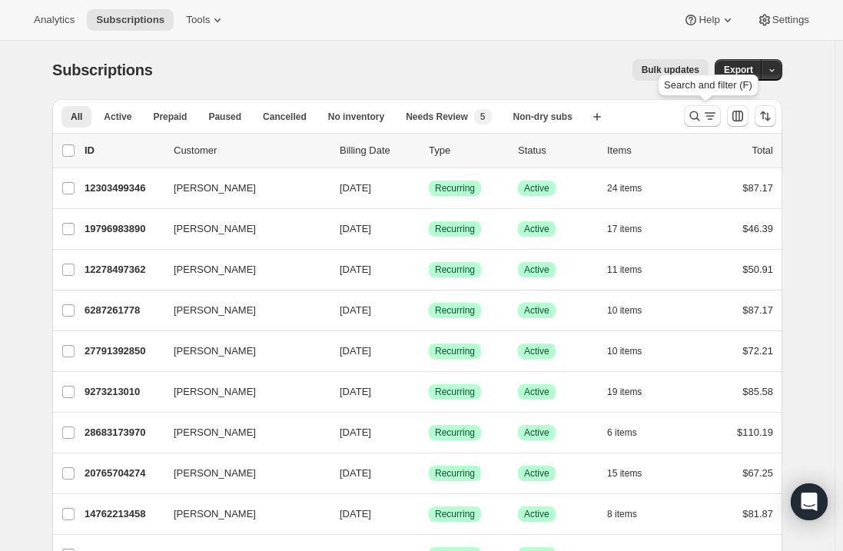
click at [696, 115] on icon "Search and filter results" at bounding box center [694, 115] width 15 height 15
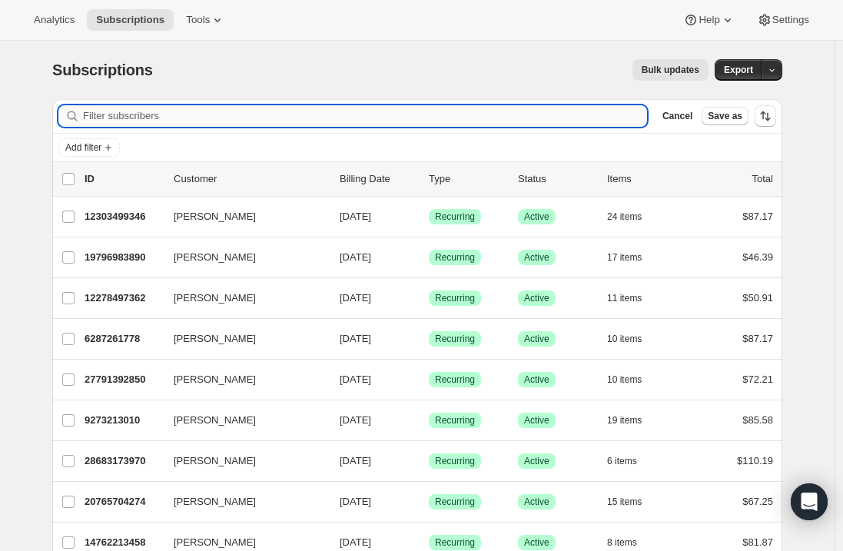
click at [344, 116] on input "Filter subscribers" at bounding box center [365, 116] width 564 height 22
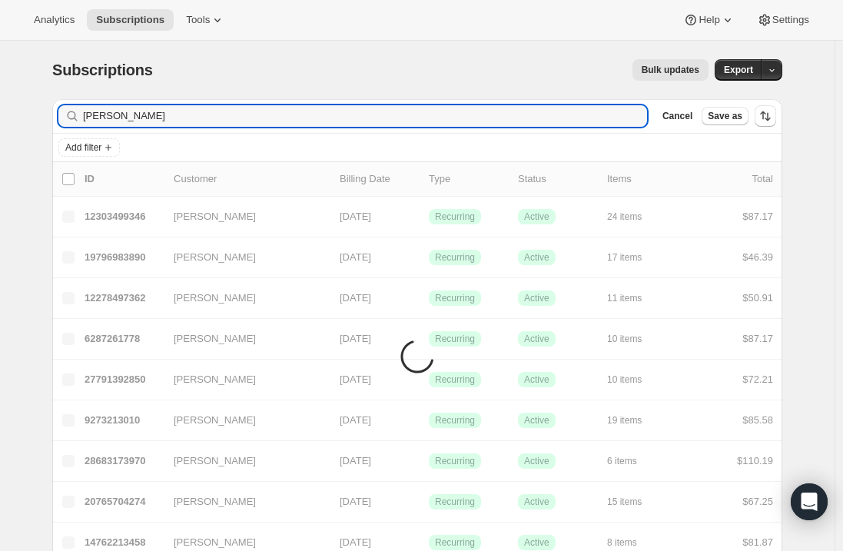
type input "[PERSON_NAME]"
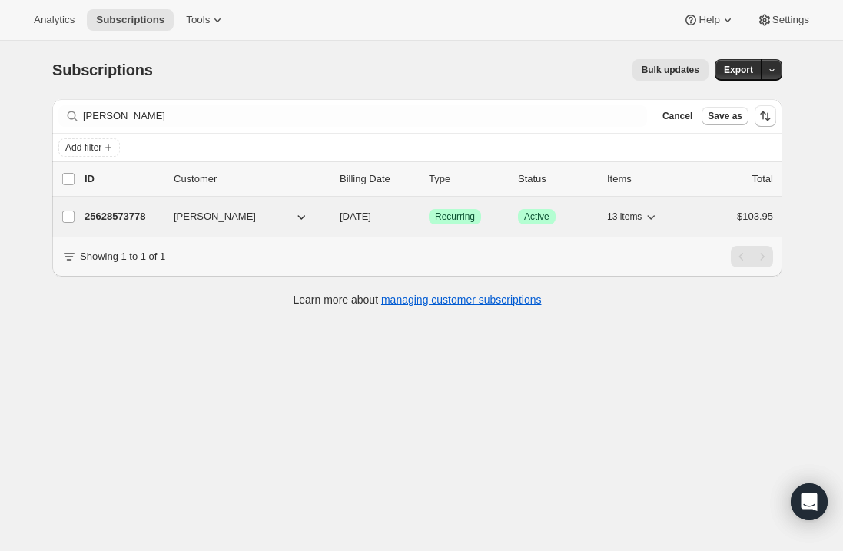
click at [106, 211] on p "25628573778" at bounding box center [123, 216] width 77 height 15
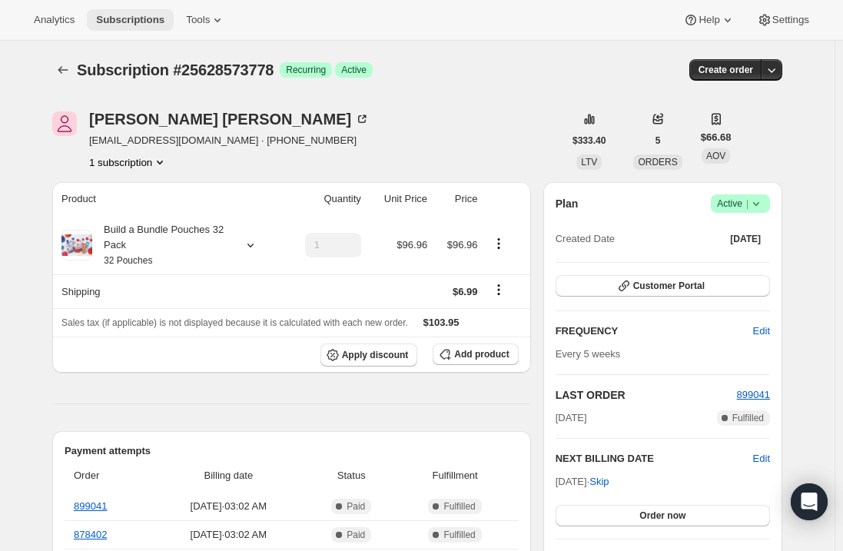
click at [116, 15] on span "Subscriptions" at bounding box center [130, 20] width 68 height 12
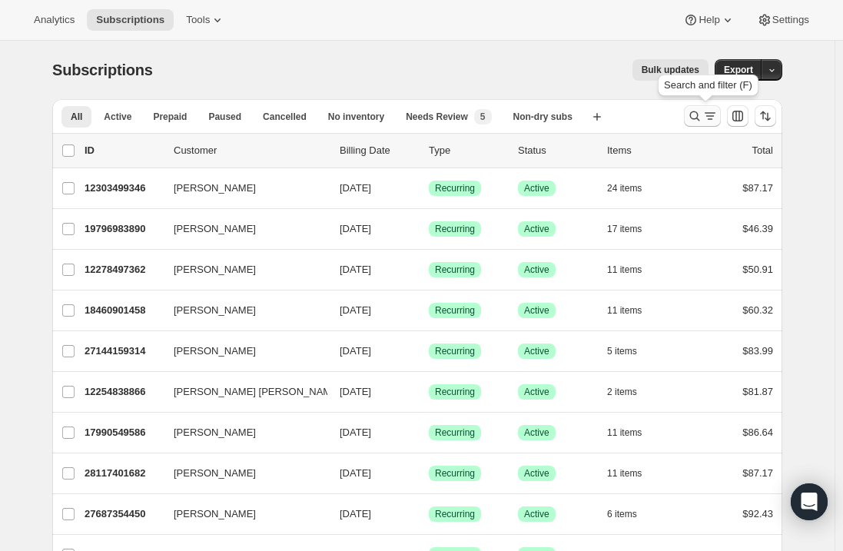
click at [700, 115] on icon "Search and filter results" at bounding box center [695, 116] width 10 height 10
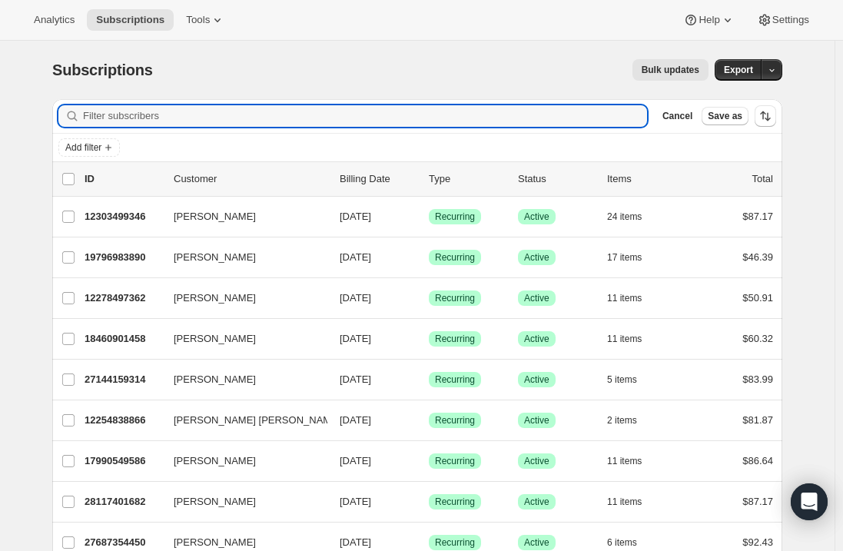
click at [359, 105] on div "Filter subscribers Cancel Save as" at bounding box center [417, 116] width 730 height 34
click at [320, 111] on input "Filter subscribers" at bounding box center [365, 116] width 564 height 22
paste input "[EMAIL_ADDRESS][DOMAIN_NAME]"
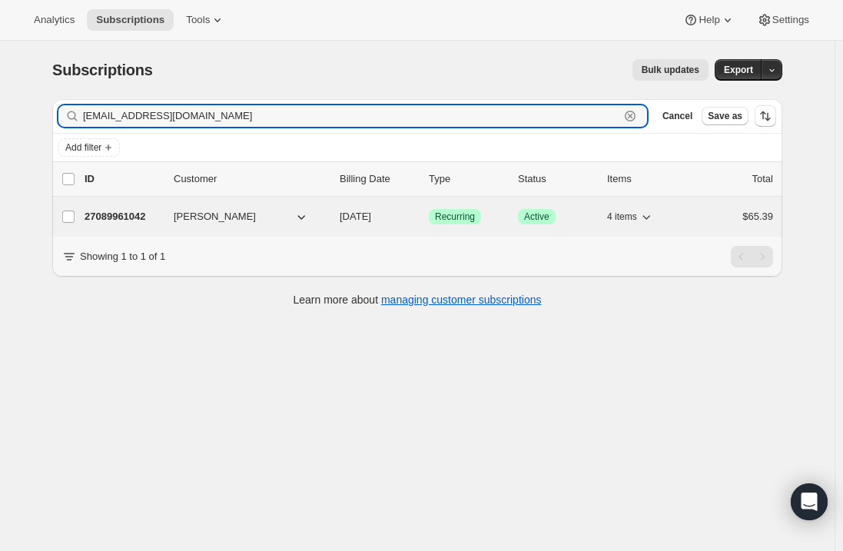
type input "[EMAIL_ADDRESS][DOMAIN_NAME]"
click at [130, 218] on p "27089961042" at bounding box center [123, 216] width 77 height 15
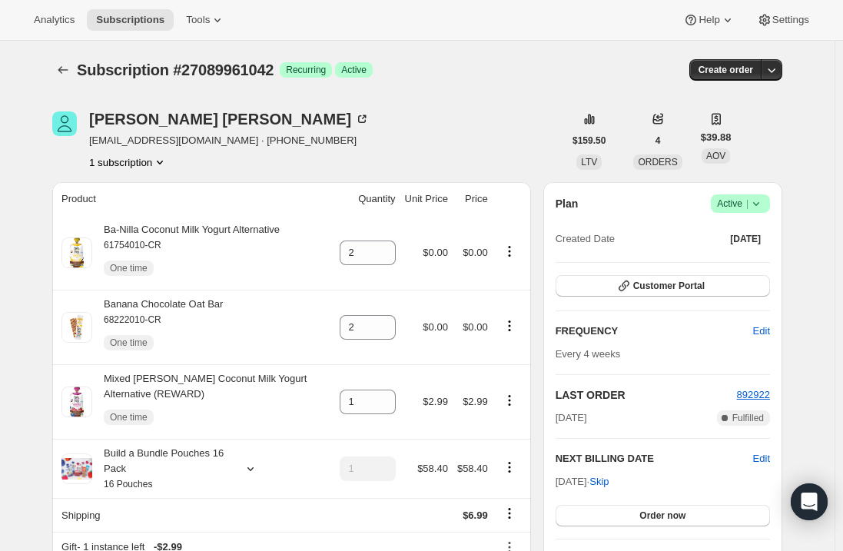
click at [738, 201] on span "Active |" at bounding box center [740, 203] width 47 height 15
click at [740, 258] on span "Cancel subscription" at bounding box center [745, 260] width 87 height 12
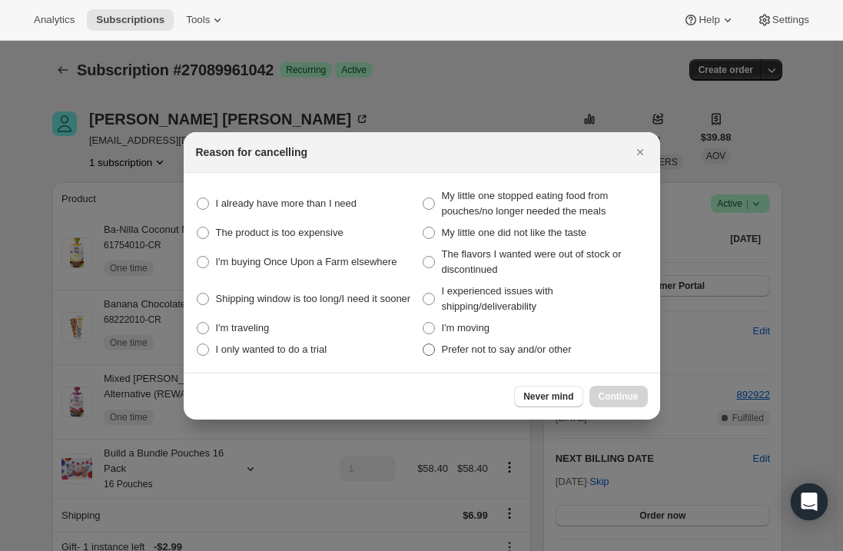
click at [437, 345] on label "Prefer not to say and/or other" at bounding box center [535, 350] width 226 height 22
click at [423, 344] on other "Prefer not to say and/or other" at bounding box center [423, 344] width 1 height 1
radio other "true"
click at [612, 400] on span "Continue" at bounding box center [619, 396] width 40 height 12
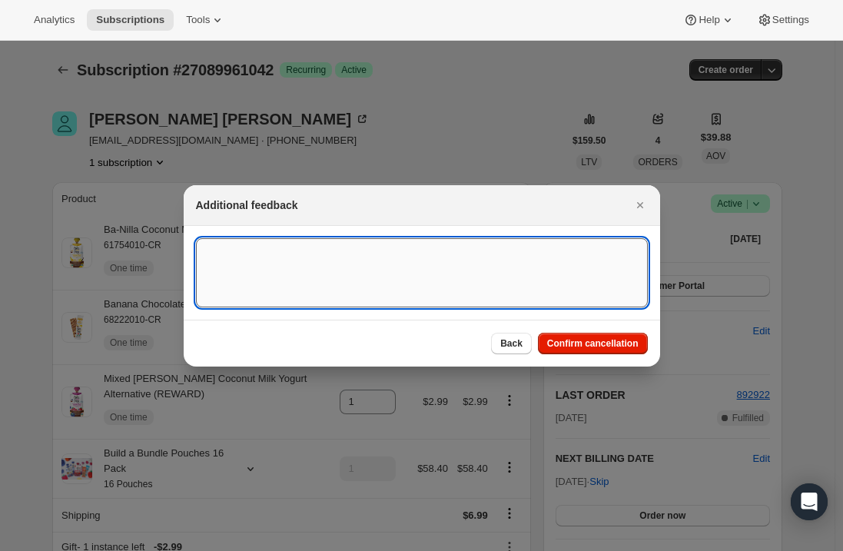
click at [410, 254] on textarea ":r5kl:" at bounding box center [422, 272] width 452 height 69
type textarea "Canceled per req."
click at [607, 348] on span "Confirm cancellation" at bounding box center [592, 343] width 91 height 12
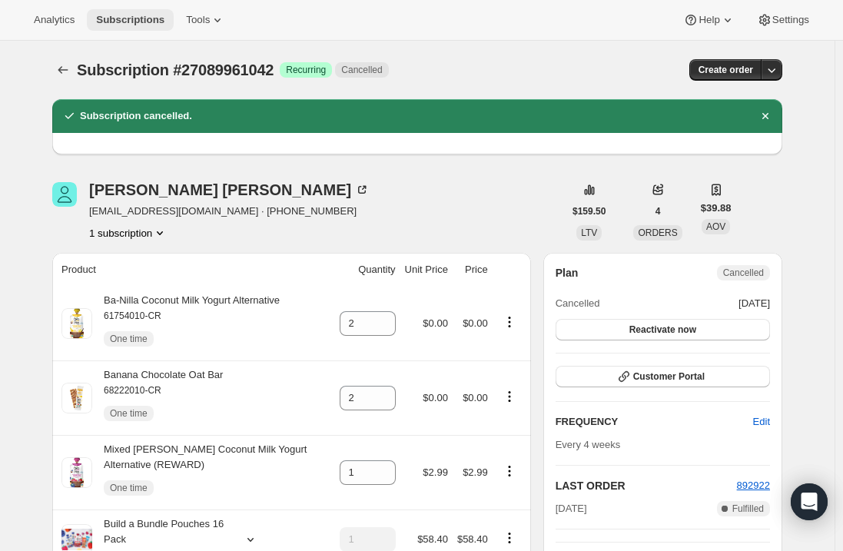
click at [101, 9] on button "Subscriptions" at bounding box center [130, 20] width 87 height 22
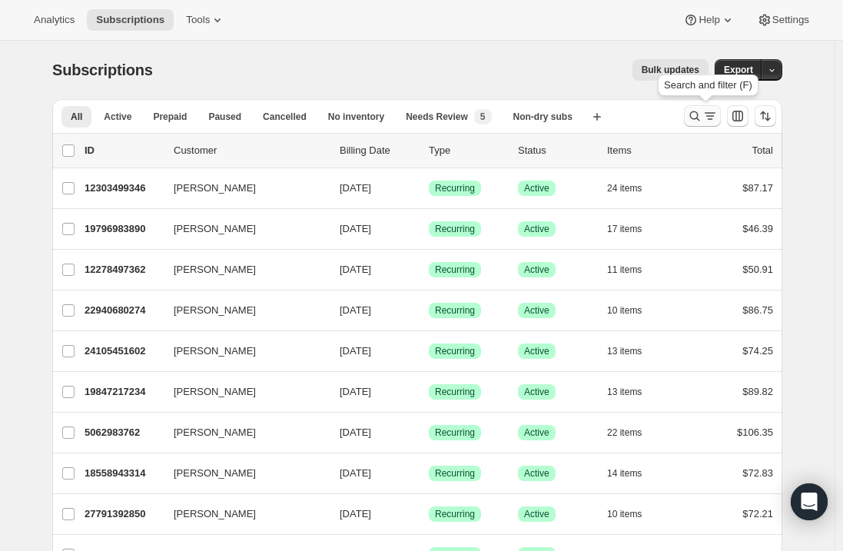
click at [700, 119] on icon "Search and filter results" at bounding box center [694, 115] width 15 height 15
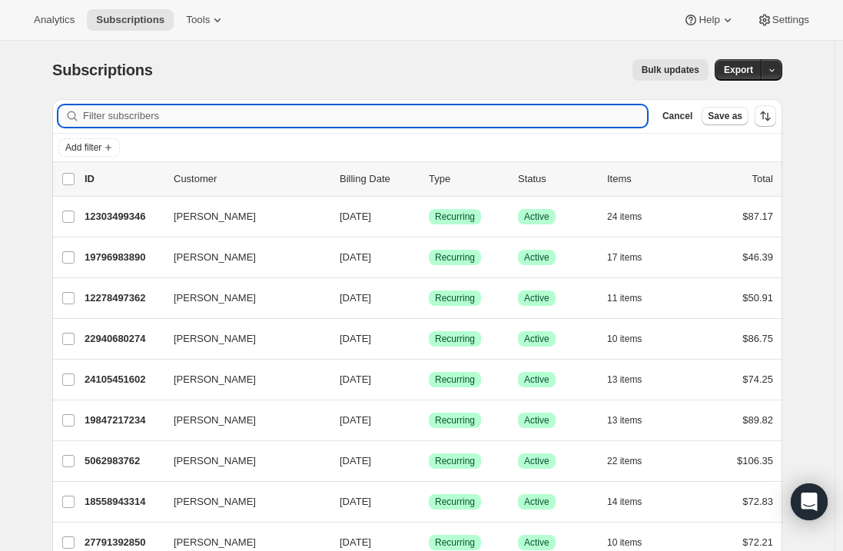
click at [184, 119] on input "Filter subscribers" at bounding box center [365, 116] width 564 height 22
paste input "[PERSON_NAME]"
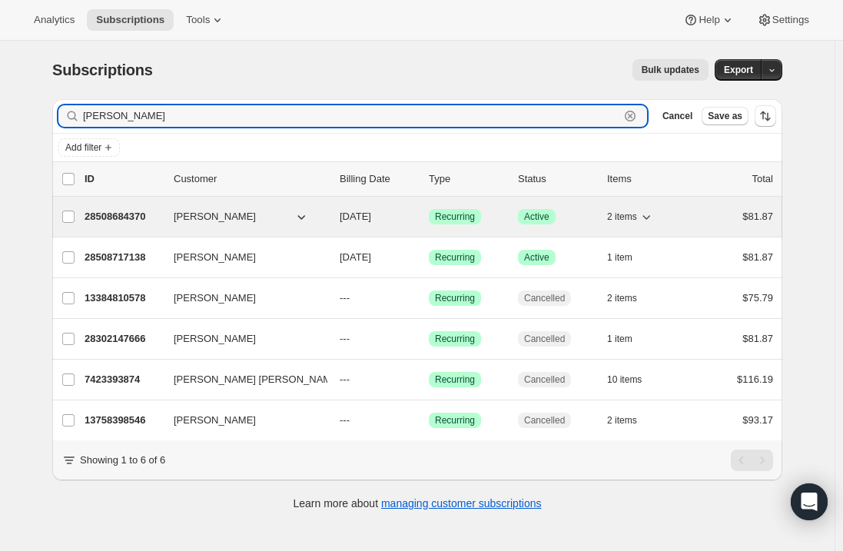
type input "[PERSON_NAME]"
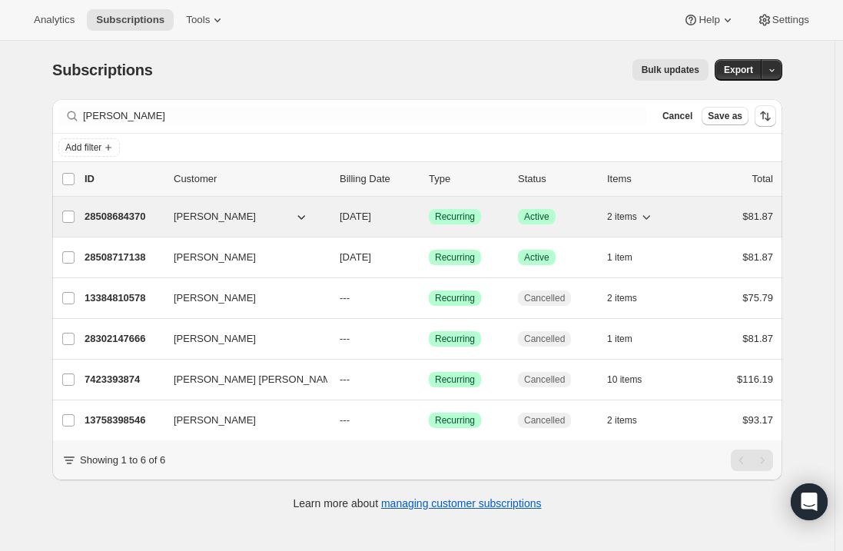
click at [121, 215] on p "28508684370" at bounding box center [123, 216] width 77 height 15
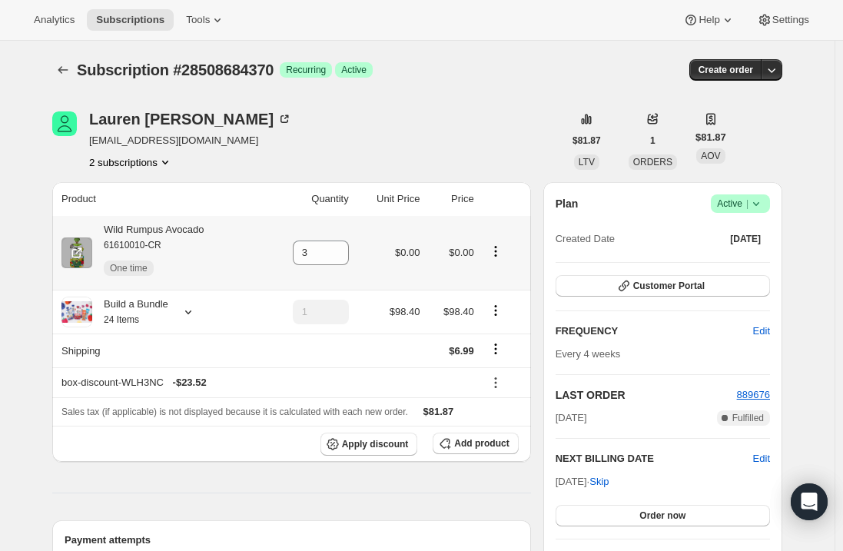
click at [500, 251] on icon "Product actions" at bounding box center [495, 251] width 15 height 15
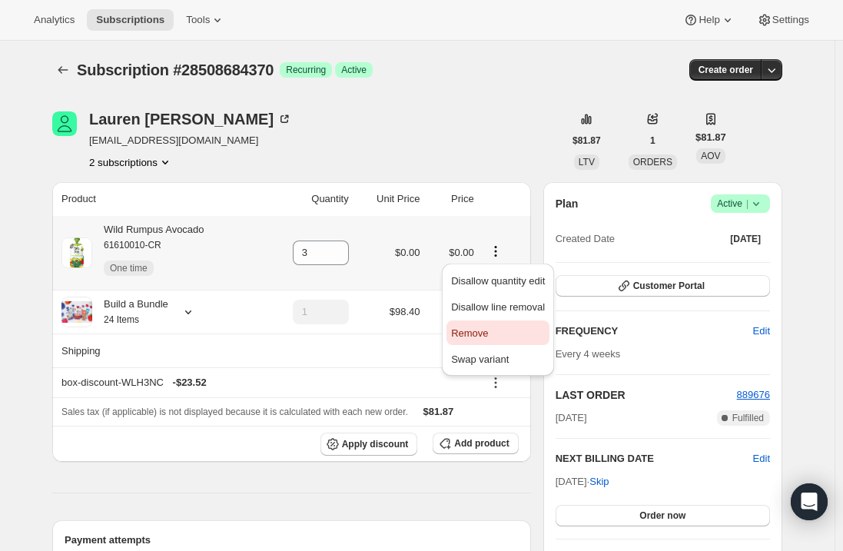
click at [479, 337] on span "Remove" at bounding box center [469, 333] width 37 height 12
type input "0"
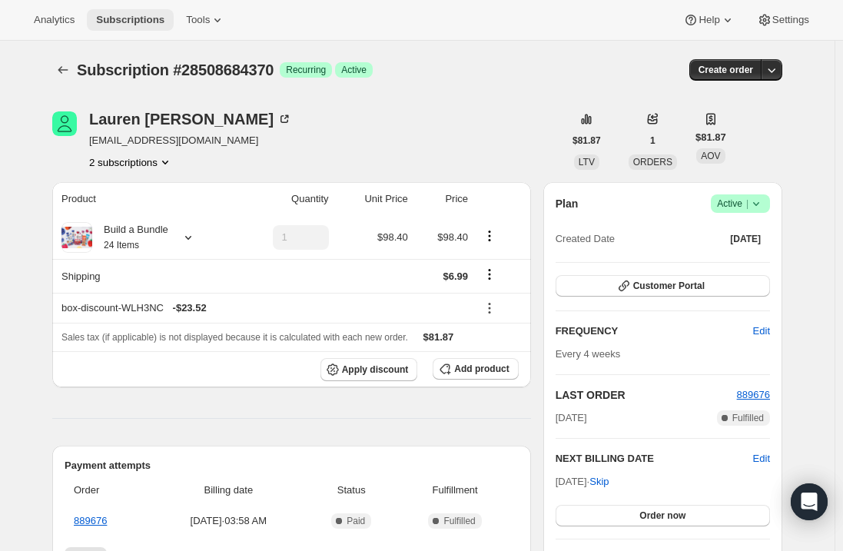
click at [122, 25] on span "Subscriptions" at bounding box center [130, 20] width 68 height 12
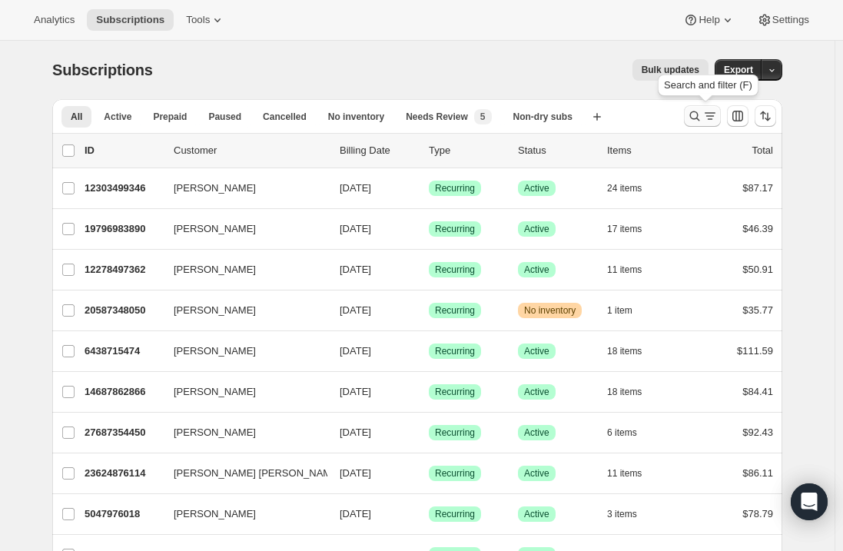
click at [700, 107] on button "Search and filter results" at bounding box center [702, 116] width 37 height 22
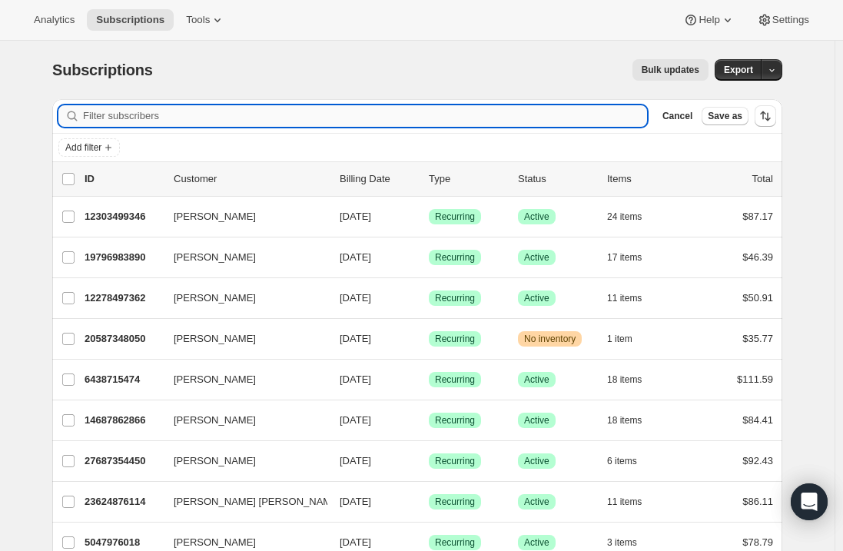
click at [111, 107] on input "Filter subscribers" at bounding box center [365, 116] width 564 height 22
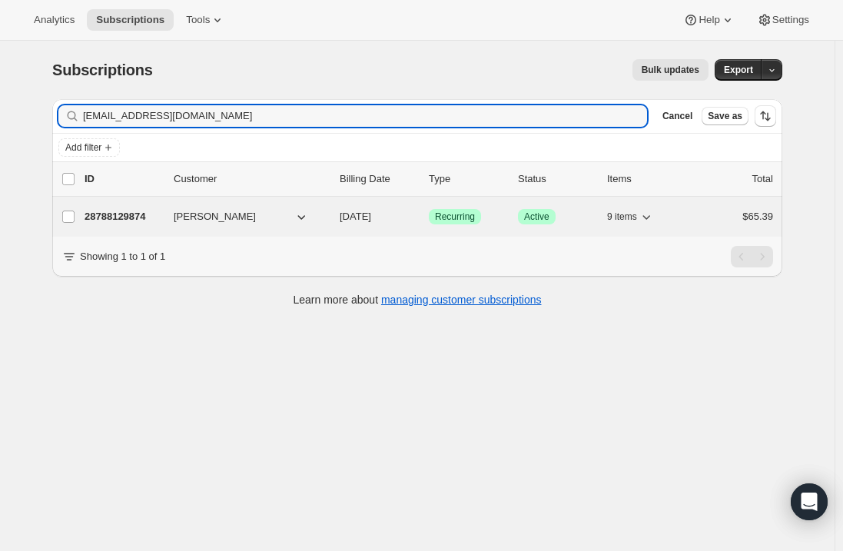
type input "[EMAIL_ADDRESS][DOMAIN_NAME]"
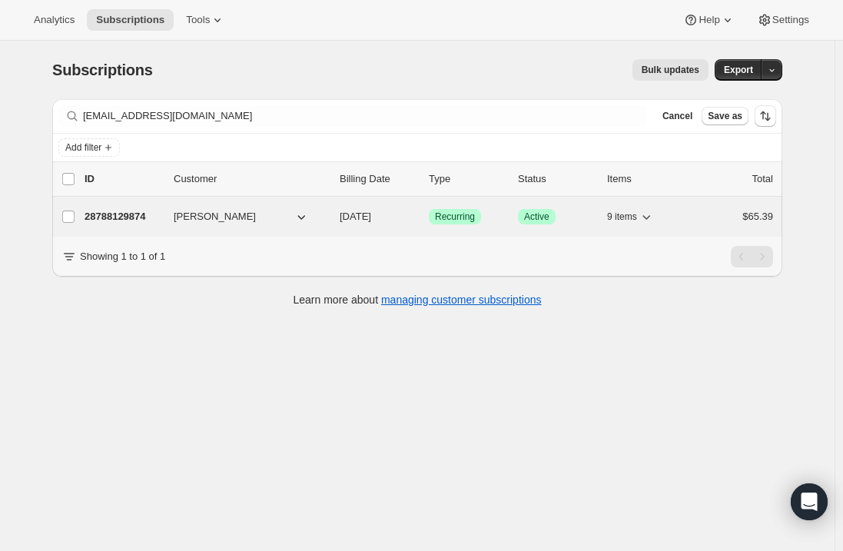
click at [129, 213] on p "28788129874" at bounding box center [123, 216] width 77 height 15
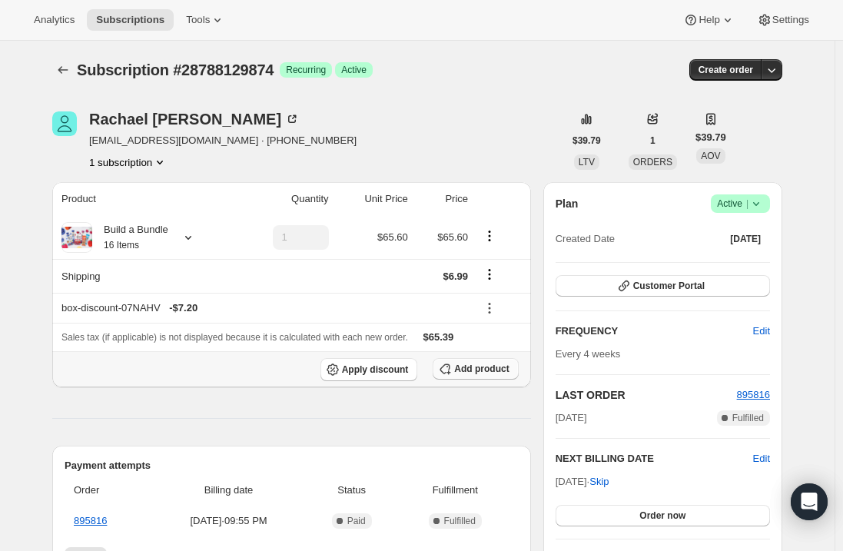
click at [477, 366] on span "Add product" at bounding box center [481, 369] width 55 height 12
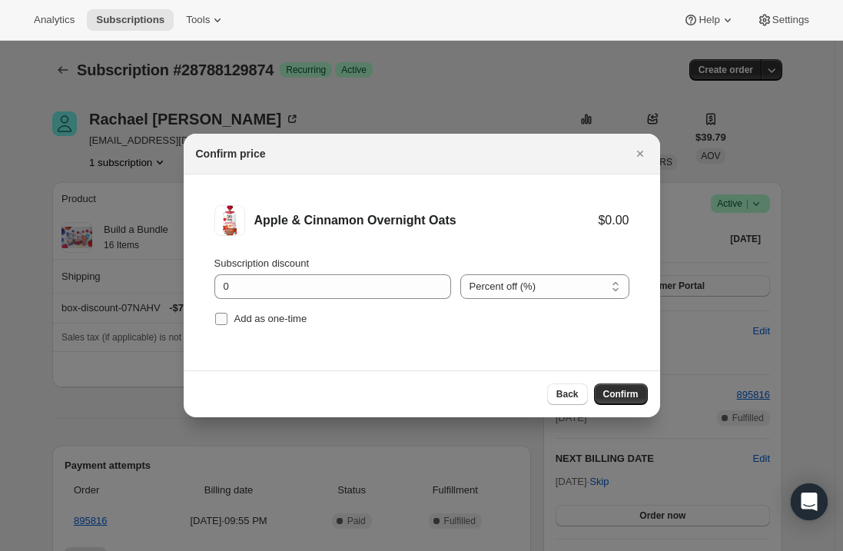
click at [221, 317] on input "Add as one-time" at bounding box center [221, 319] width 12 height 12
checkbox input "true"
drag, startPoint x: 458, startPoint y: 221, endPoint x: 251, endPoint y: 223, distance: 206.7
click at [251, 223] on div "Apple & Cinnamon Overnight Oats $0.00" at bounding box center [421, 220] width 415 height 31
copy div "Apple & Cinnamon Overnight Oats"
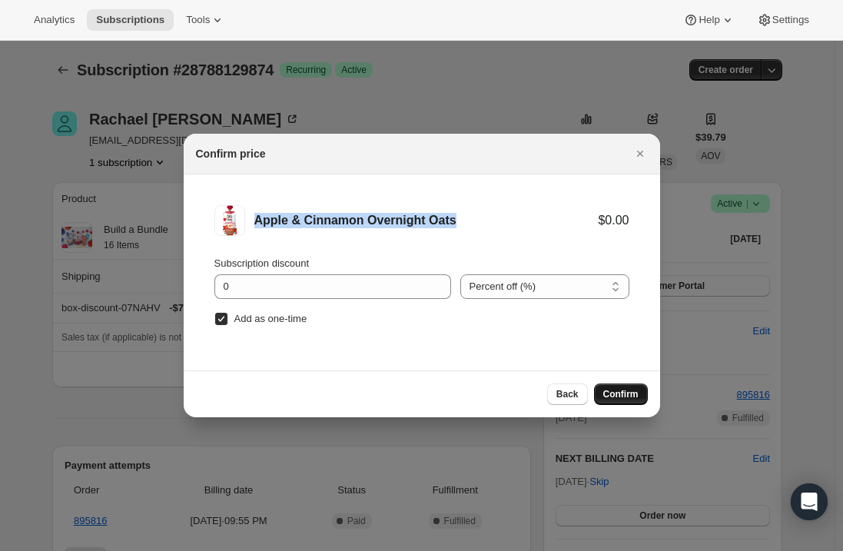
click at [622, 394] on span "Confirm" at bounding box center [620, 394] width 35 height 12
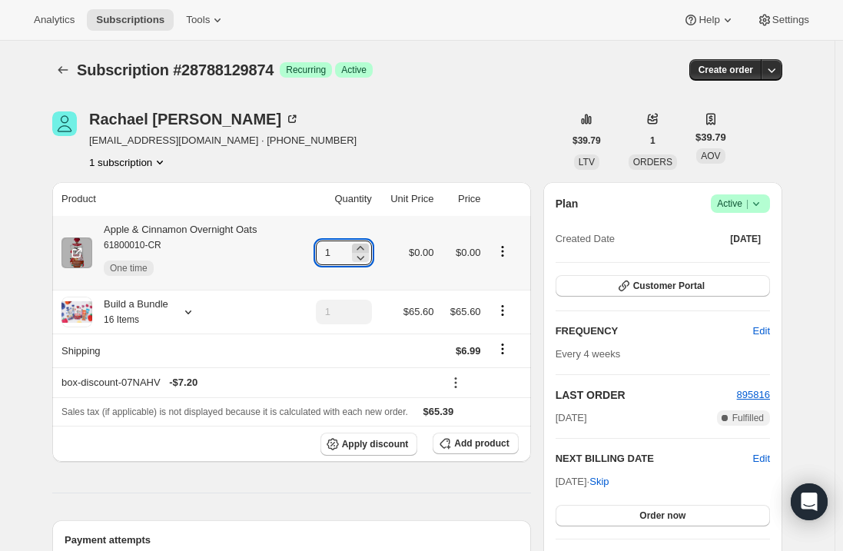
click at [368, 247] on icon at bounding box center [360, 248] width 15 height 15
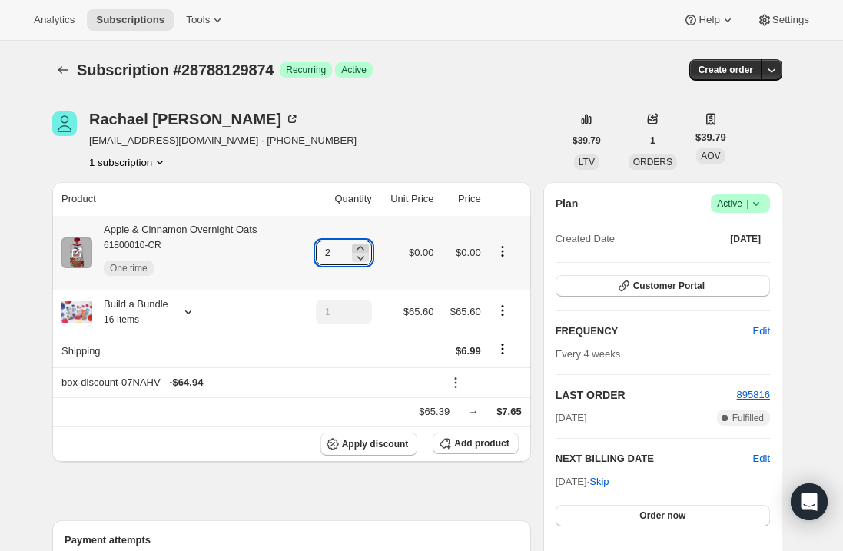
click at [368, 247] on icon at bounding box center [360, 248] width 15 height 15
type input "4"
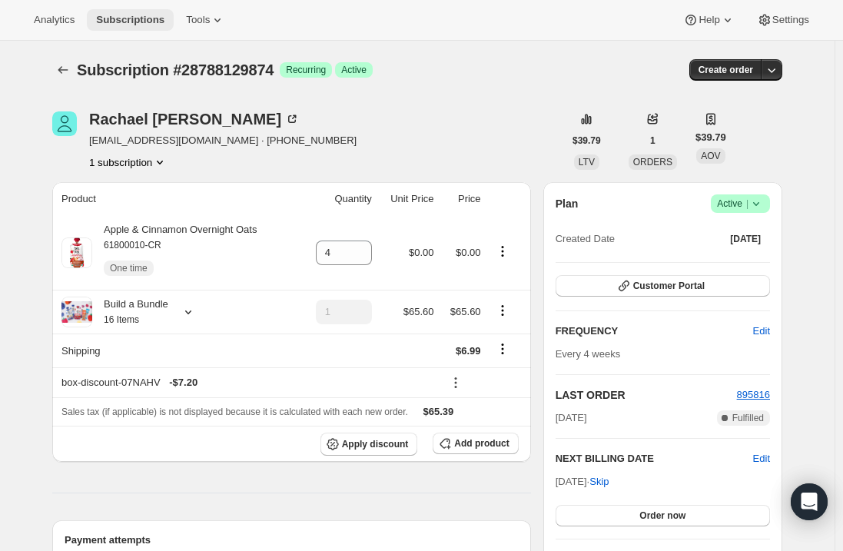
click at [127, 20] on span "Subscriptions" at bounding box center [130, 20] width 68 height 12
